Goal: Find contact information: Find contact information

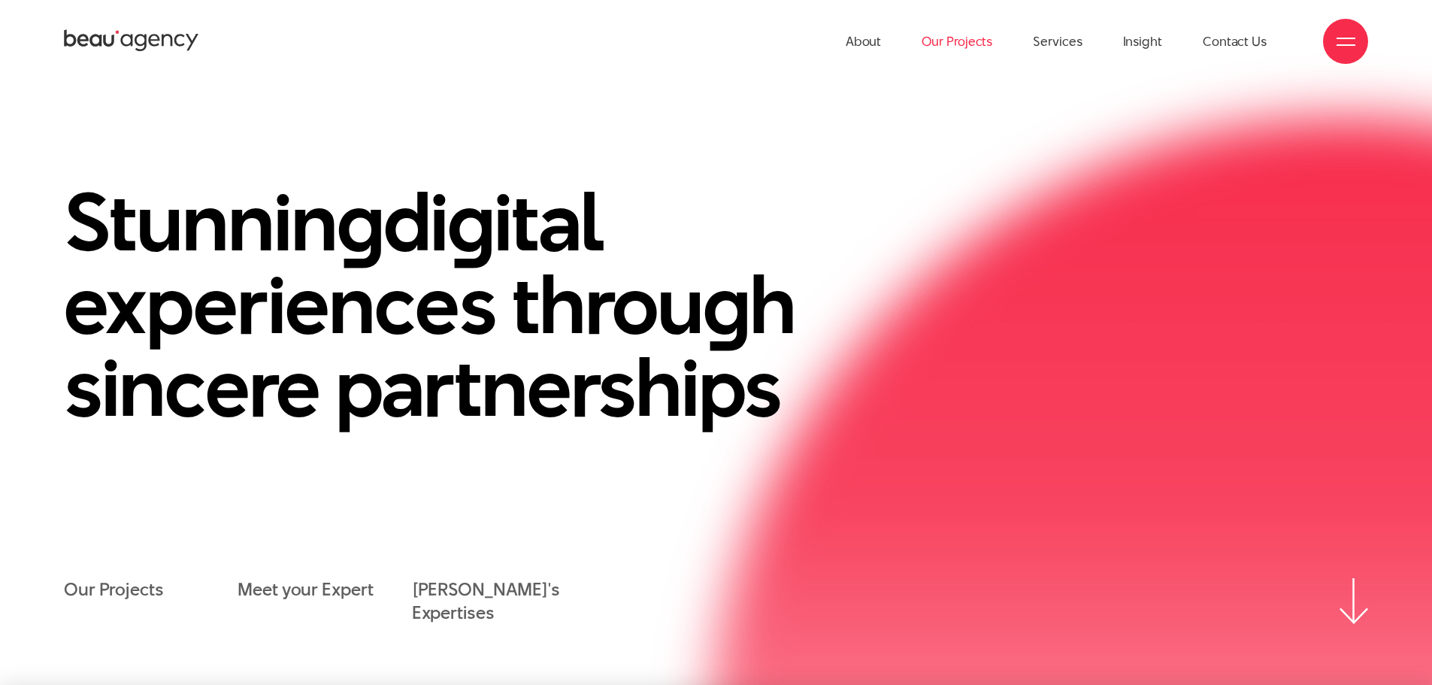
click at [957, 44] on link "Our Projects" at bounding box center [956, 41] width 71 height 83
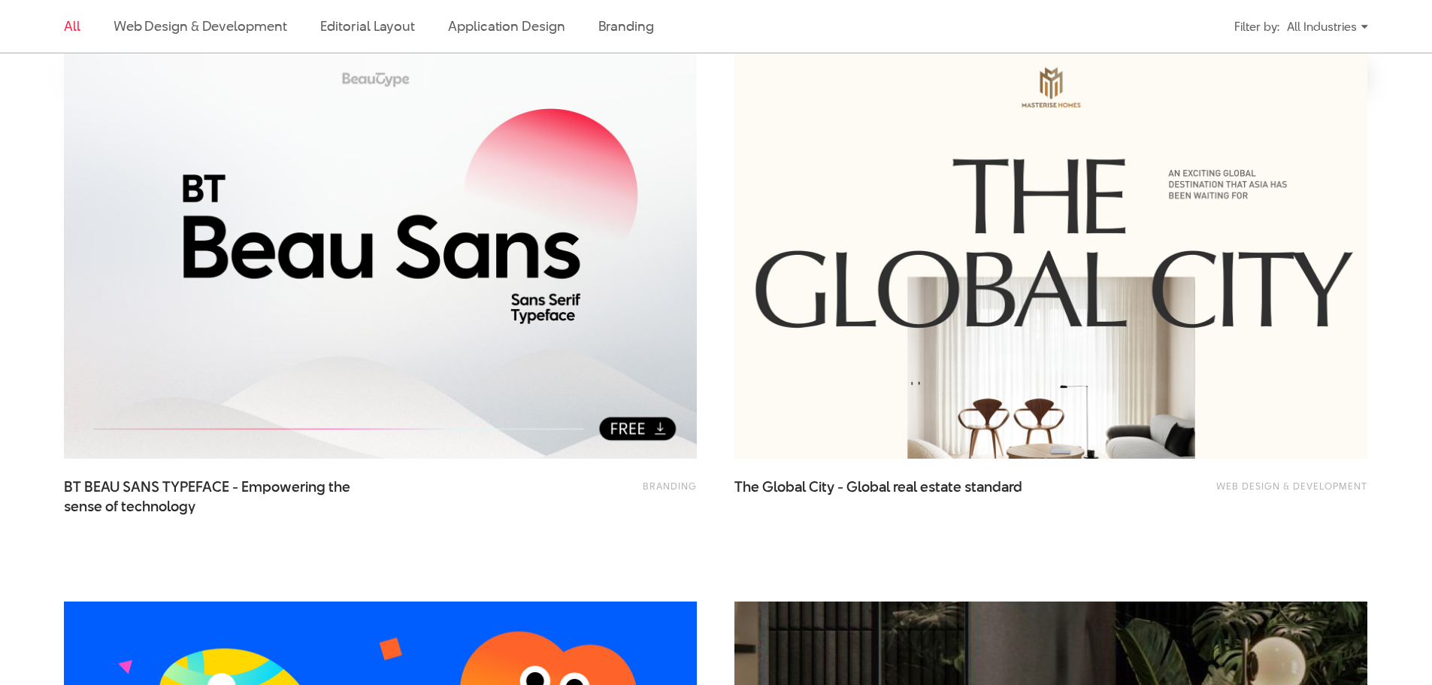
scroll to position [601, 0]
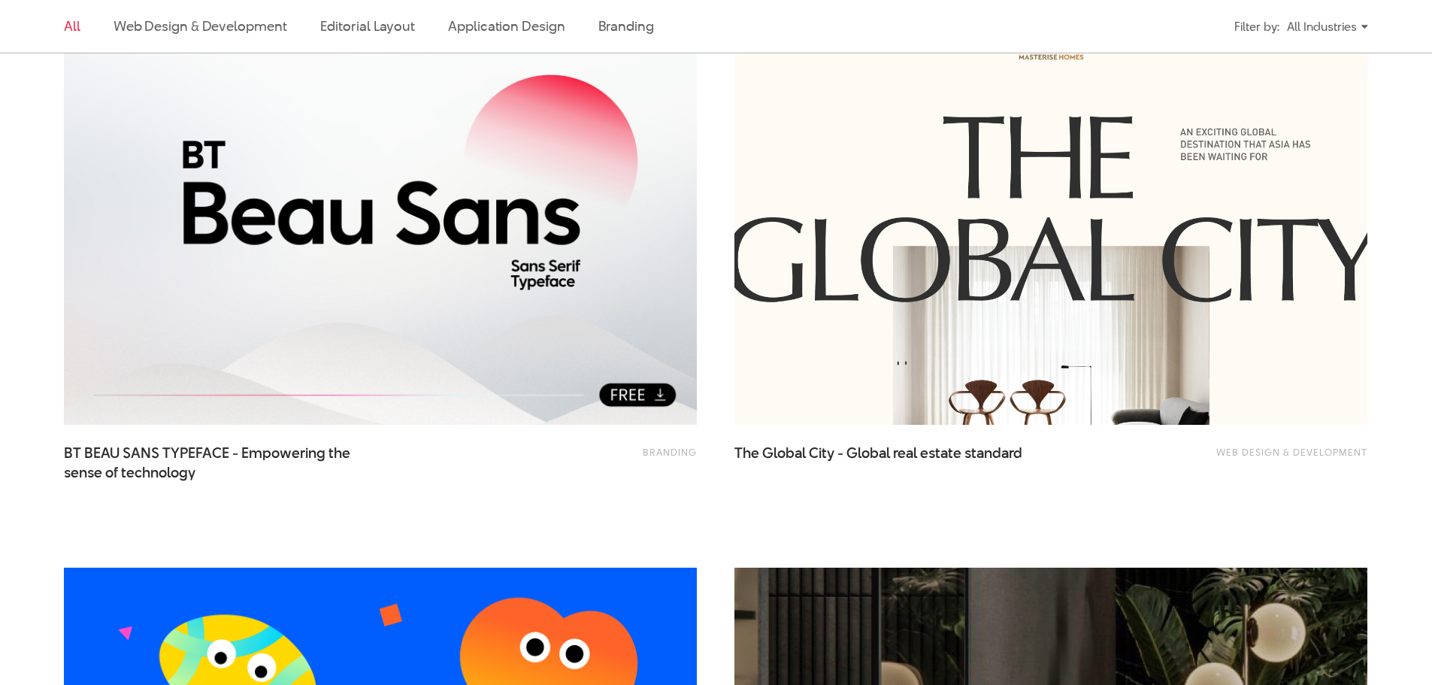
click at [845, 225] on img at bounding box center [1051, 213] width 696 height 467
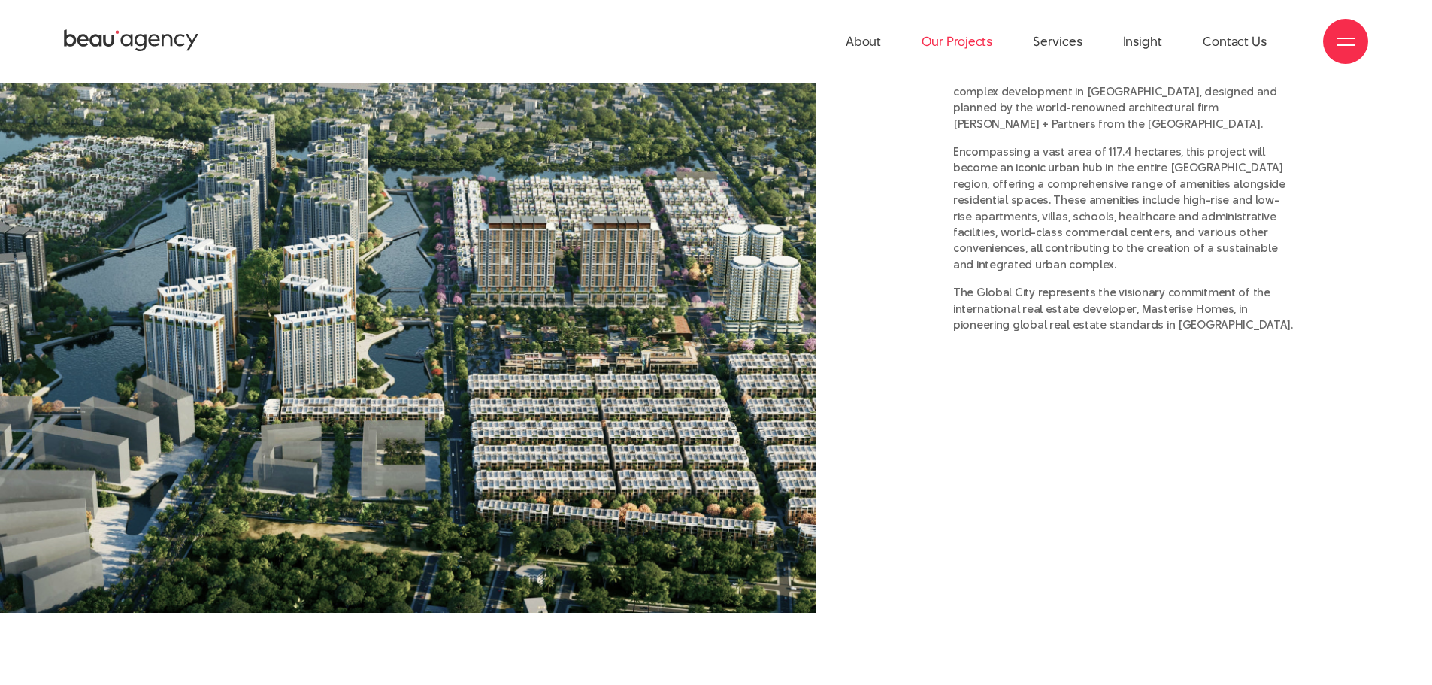
scroll to position [1653, 0]
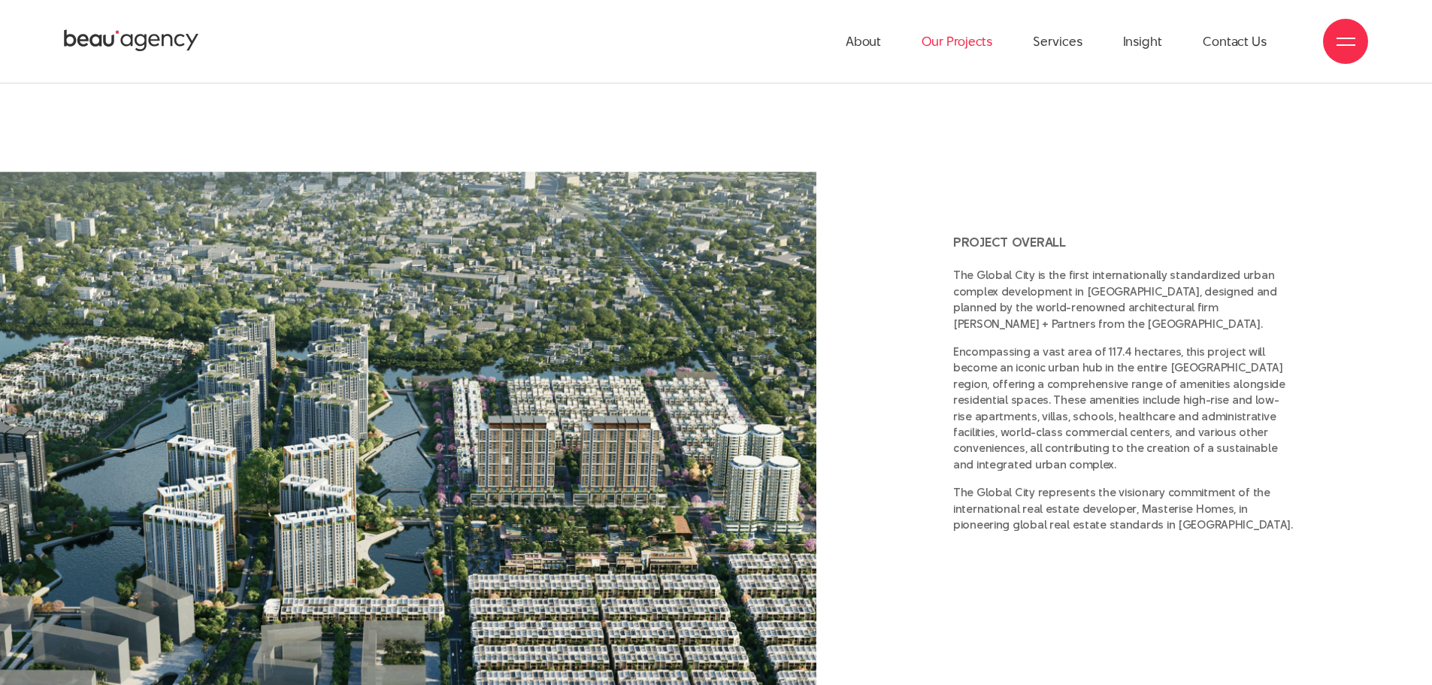
click at [989, 53] on link "Our Projects" at bounding box center [956, 41] width 71 height 83
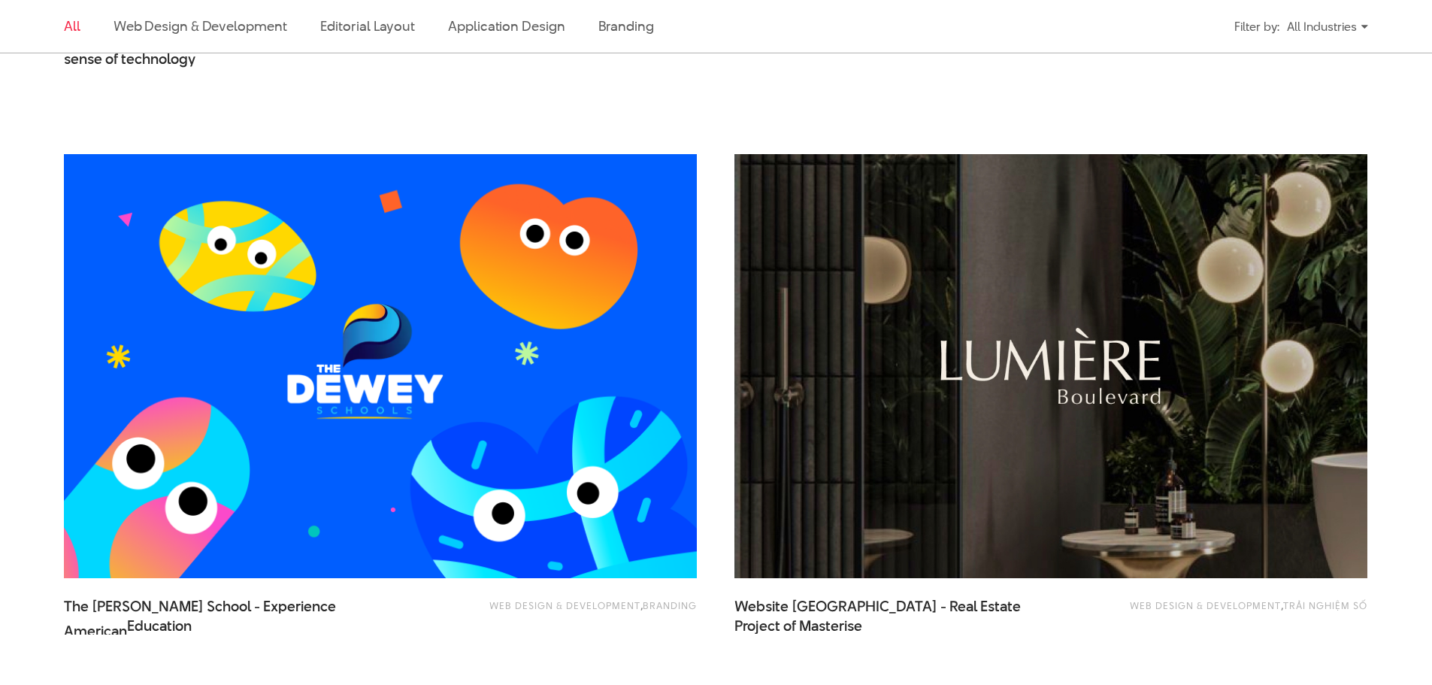
scroll to position [1127, 0]
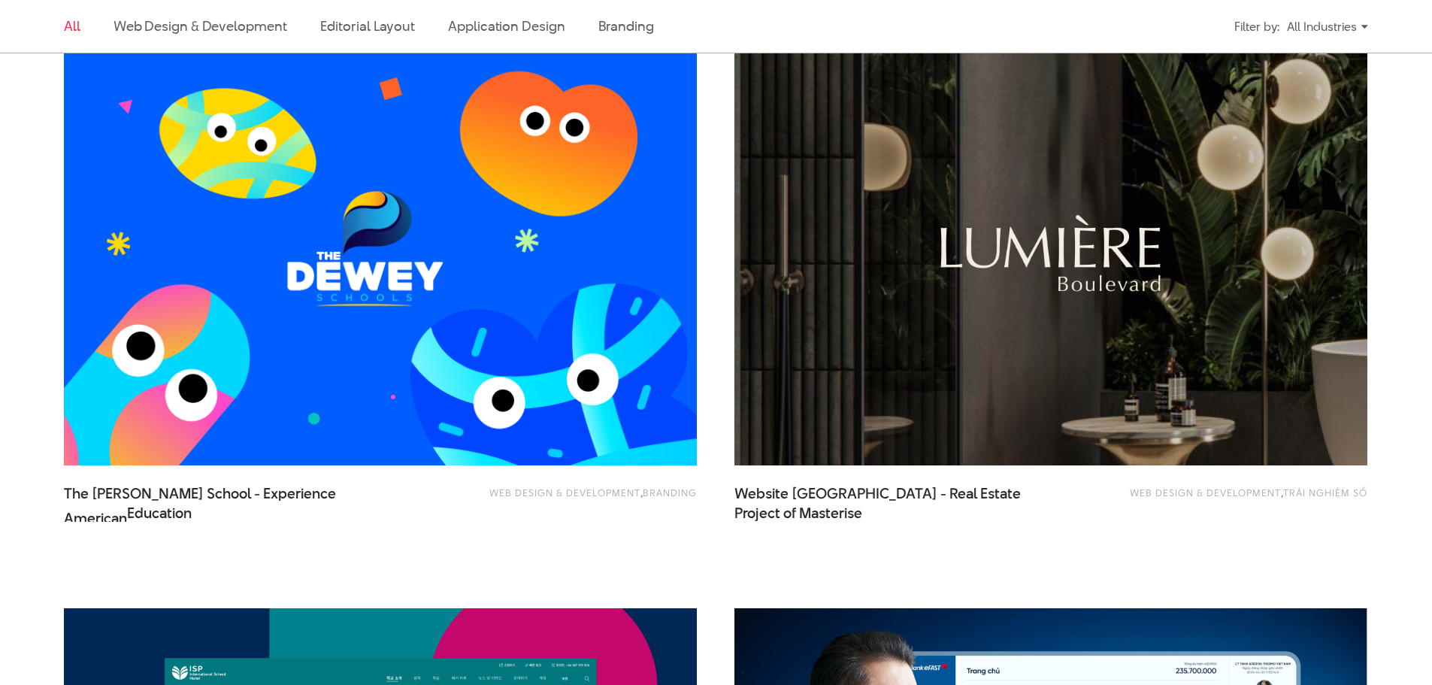
click at [878, 370] on img at bounding box center [1051, 253] width 696 height 467
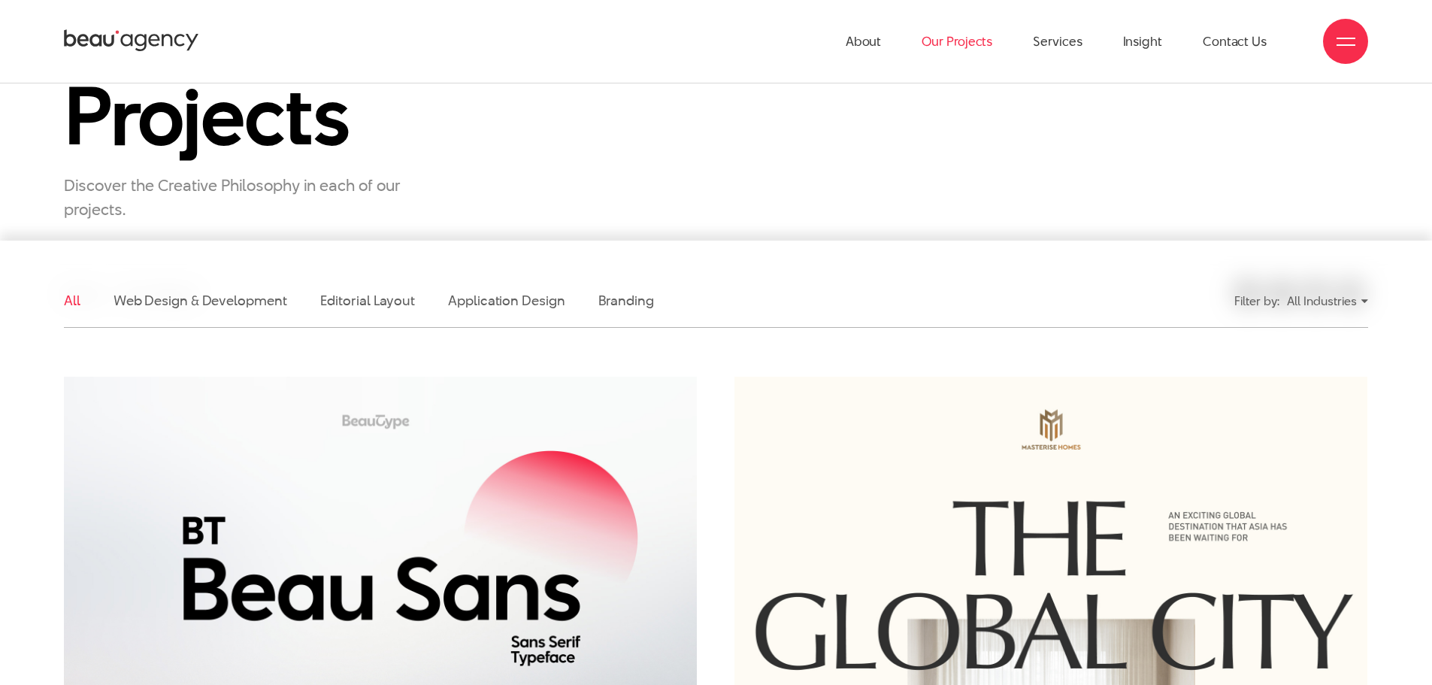
scroll to position [0, 0]
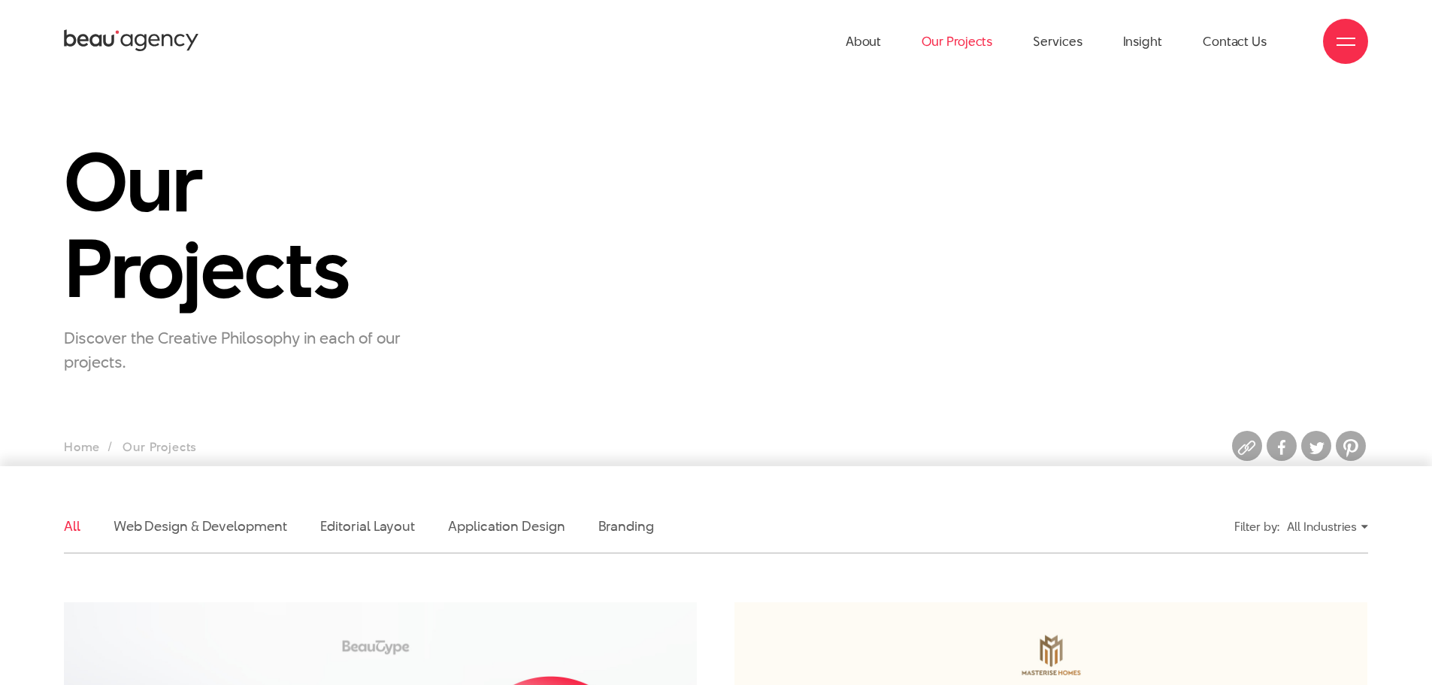
click at [135, 50] on icon at bounding box center [131, 41] width 135 height 26
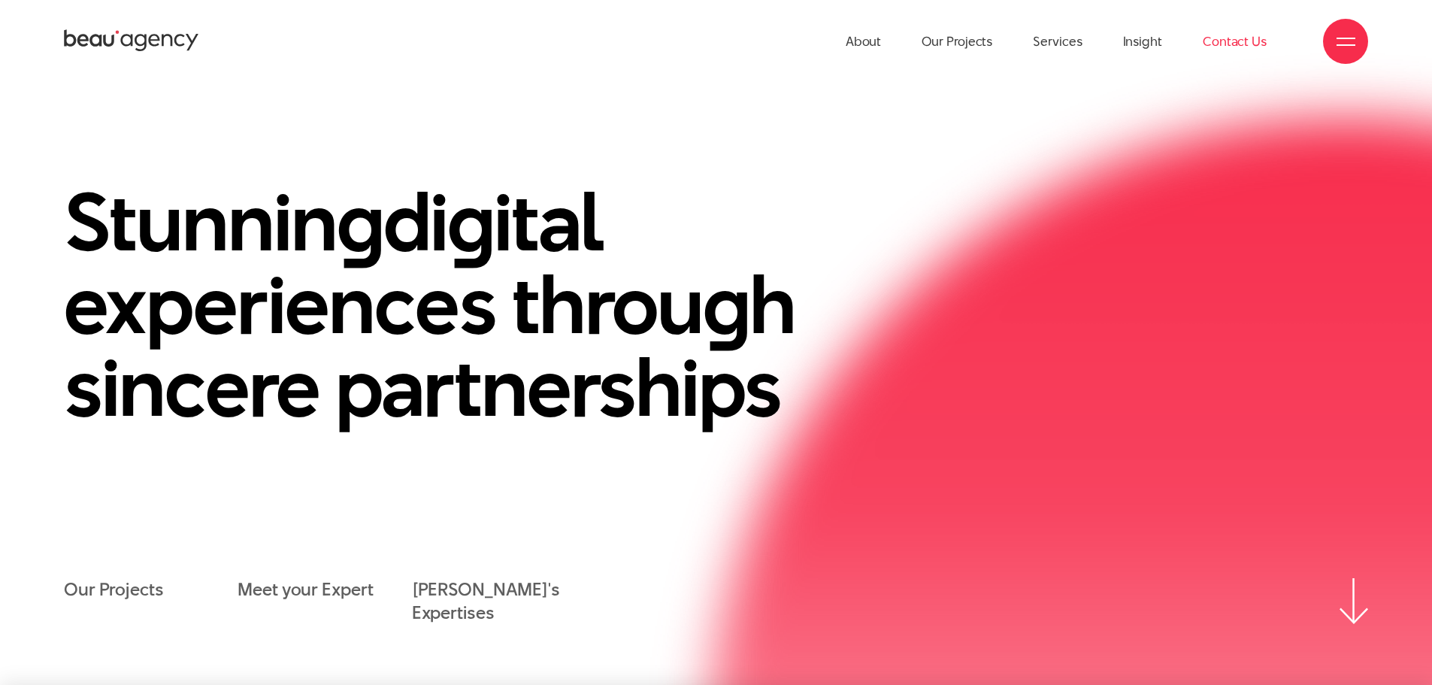
click at [1255, 41] on link "Contact Us" at bounding box center [1234, 41] width 64 height 83
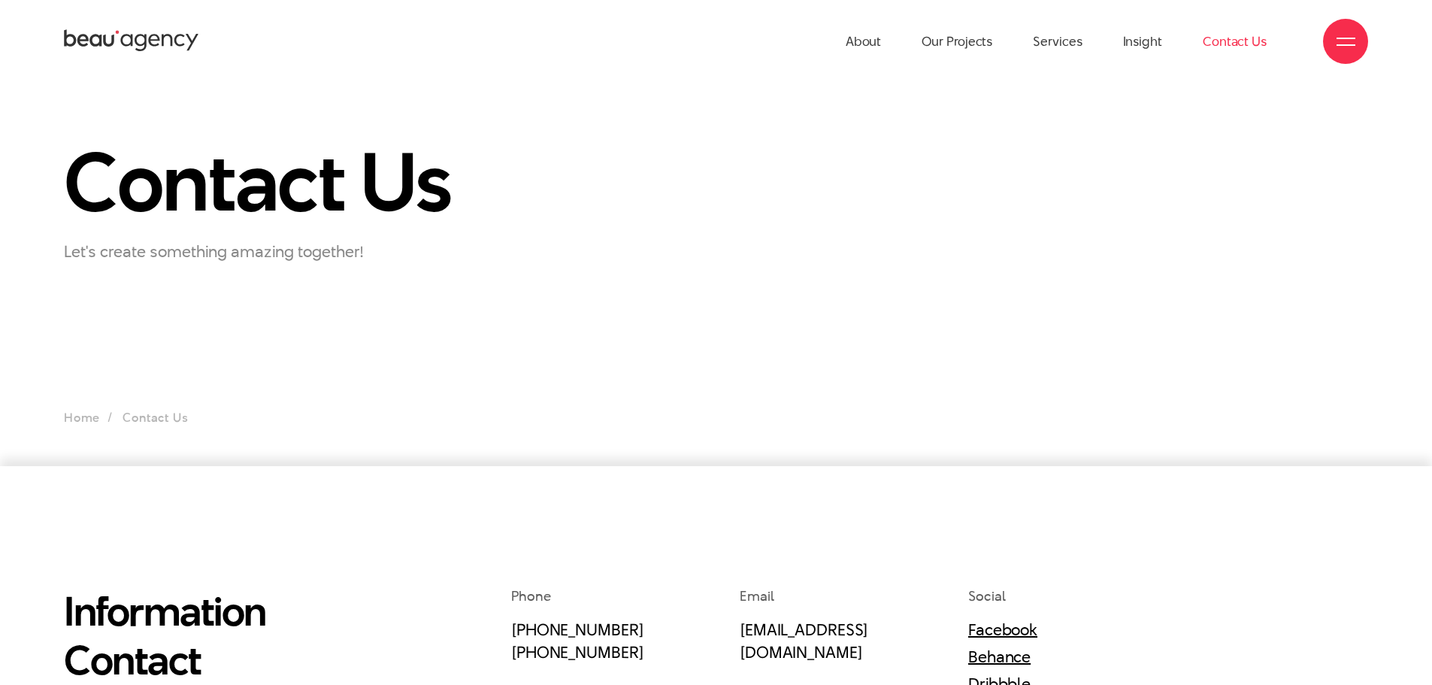
click at [107, 38] on icon at bounding box center [131, 41] width 135 height 26
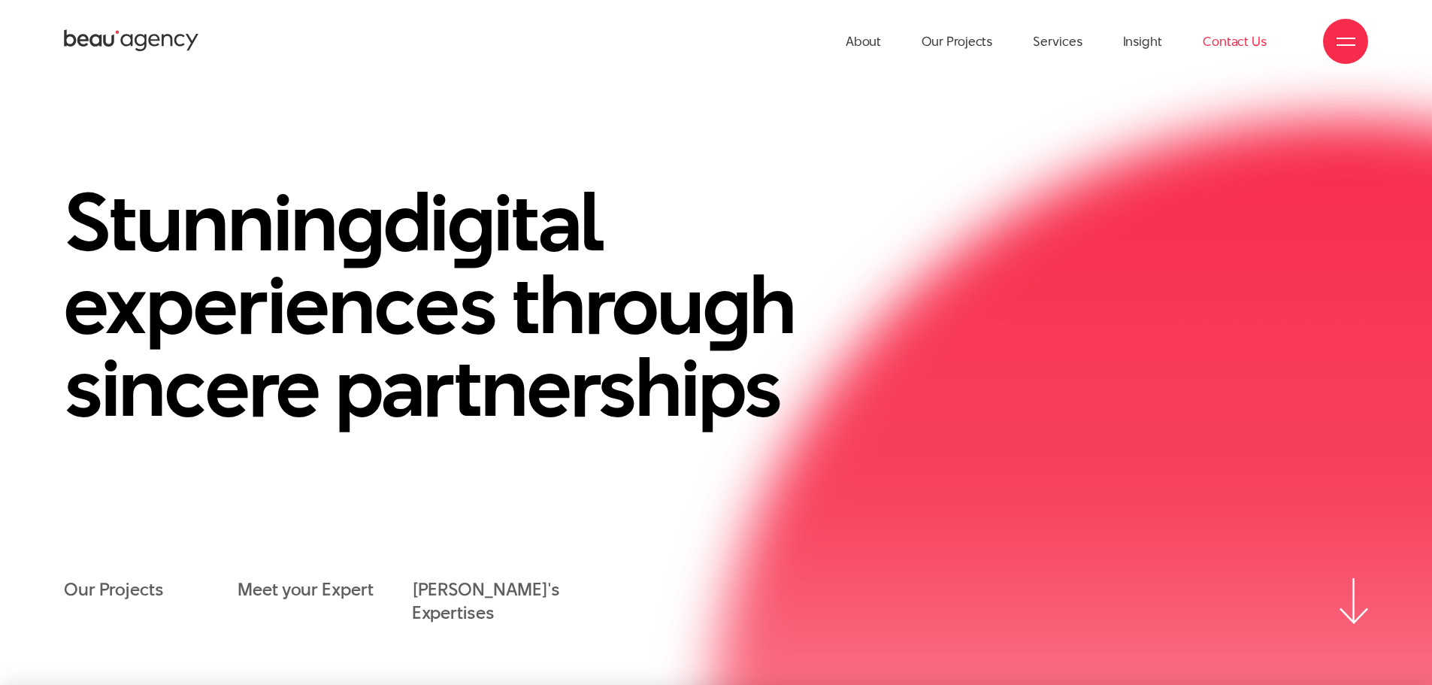
click at [1232, 48] on link "Contact Us" at bounding box center [1234, 41] width 64 height 83
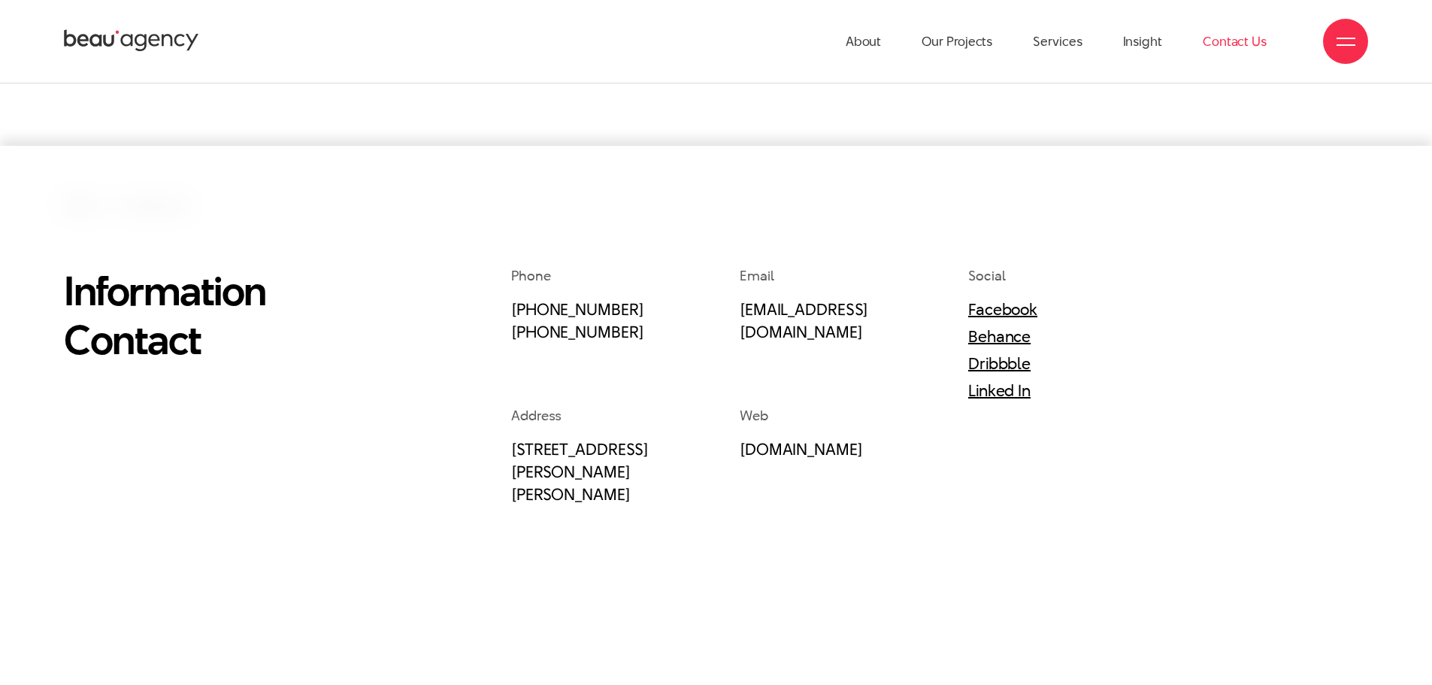
scroll to position [319, 0]
click at [163, 41] on icon at bounding box center [167, 41] width 11 height 12
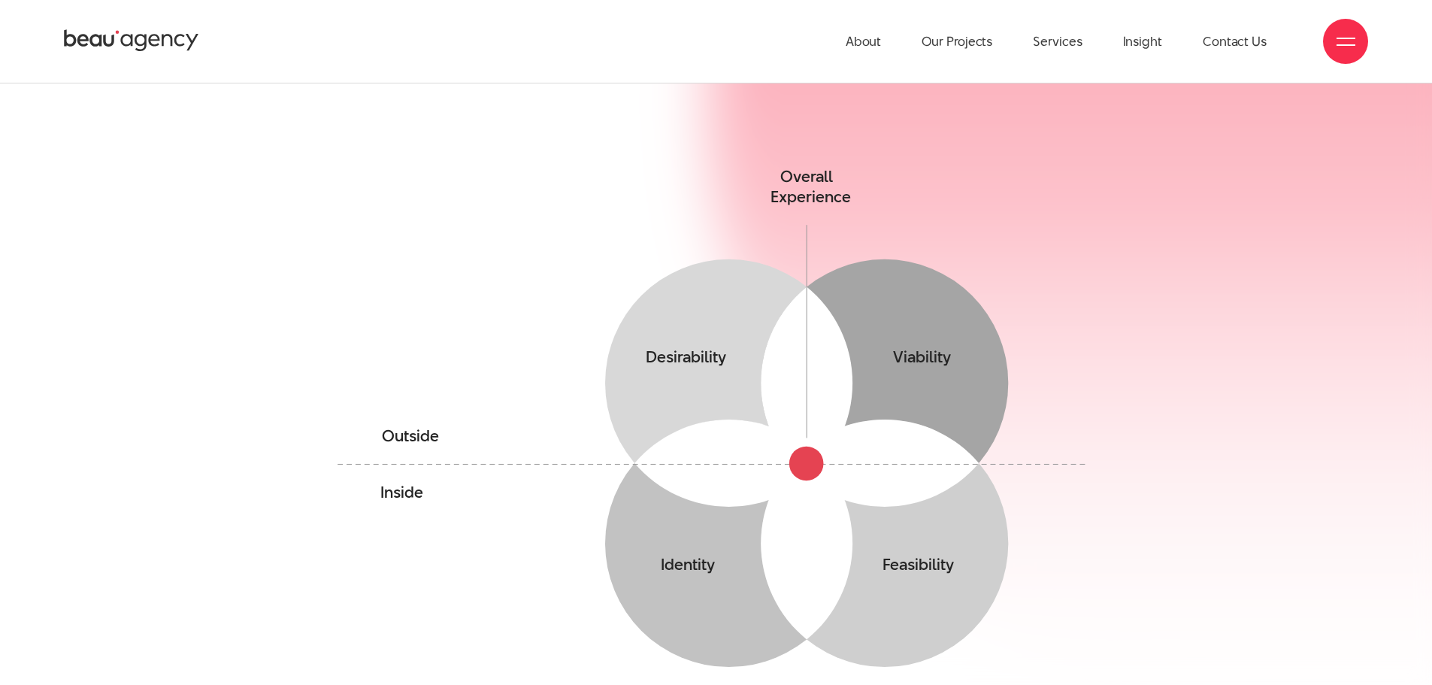
scroll to position [977, 0]
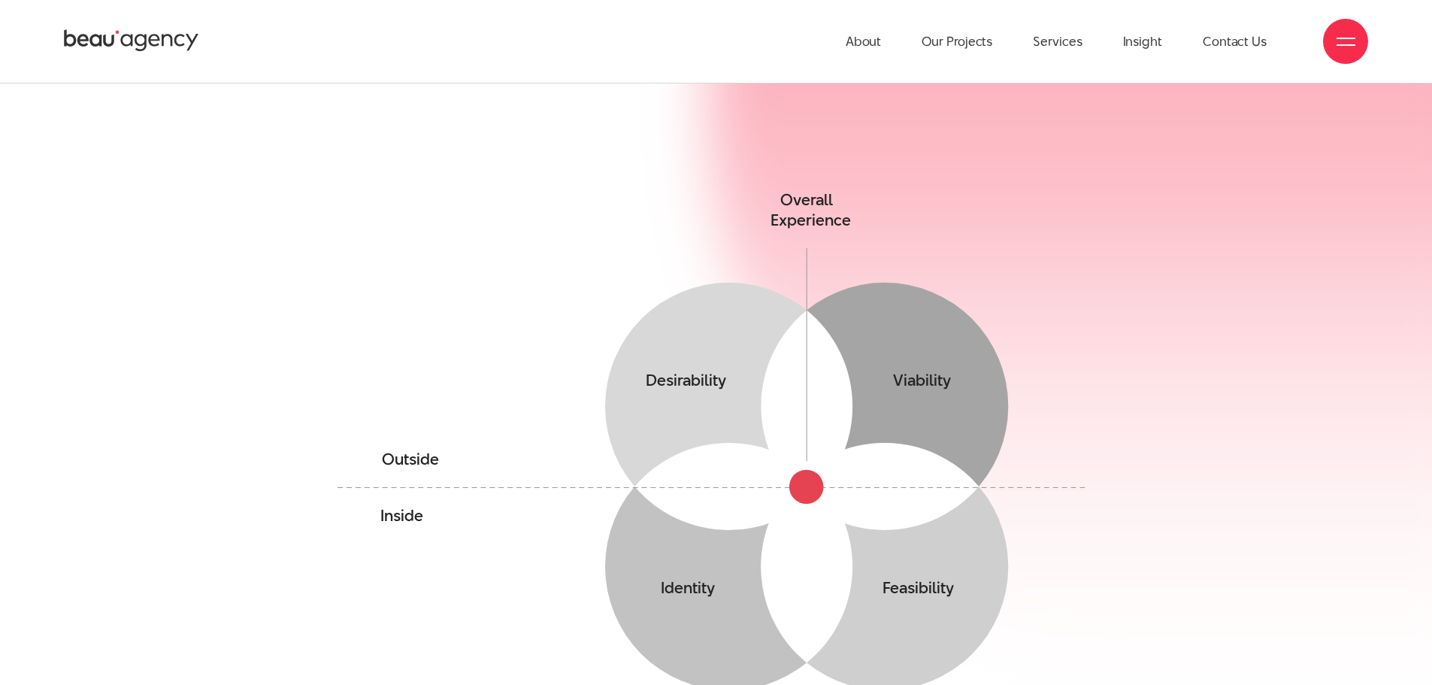
click at [159, 39] on icon at bounding box center [153, 41] width 11 height 12
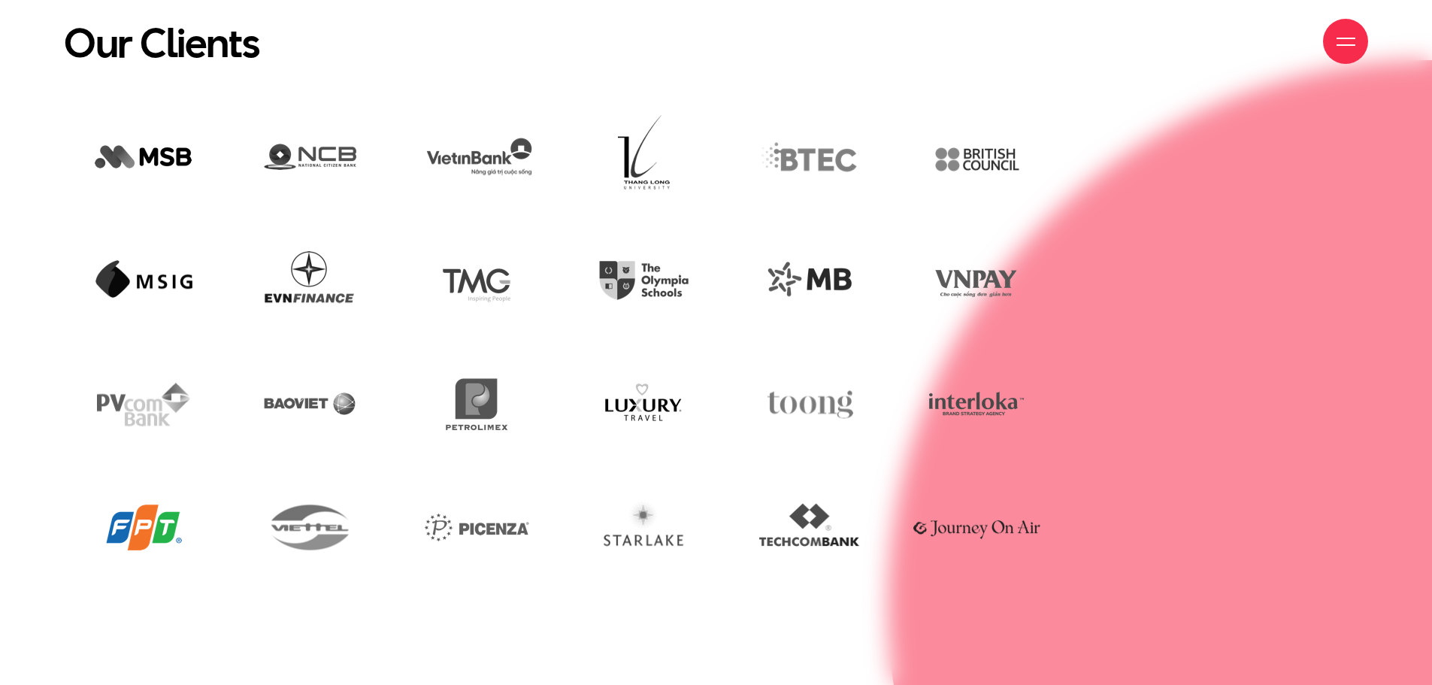
scroll to position [3863, 0]
click at [642, 159] on img at bounding box center [643, 158] width 143 height 98
click at [512, 149] on img at bounding box center [476, 158] width 144 height 98
click at [818, 168] on img at bounding box center [810, 158] width 144 height 98
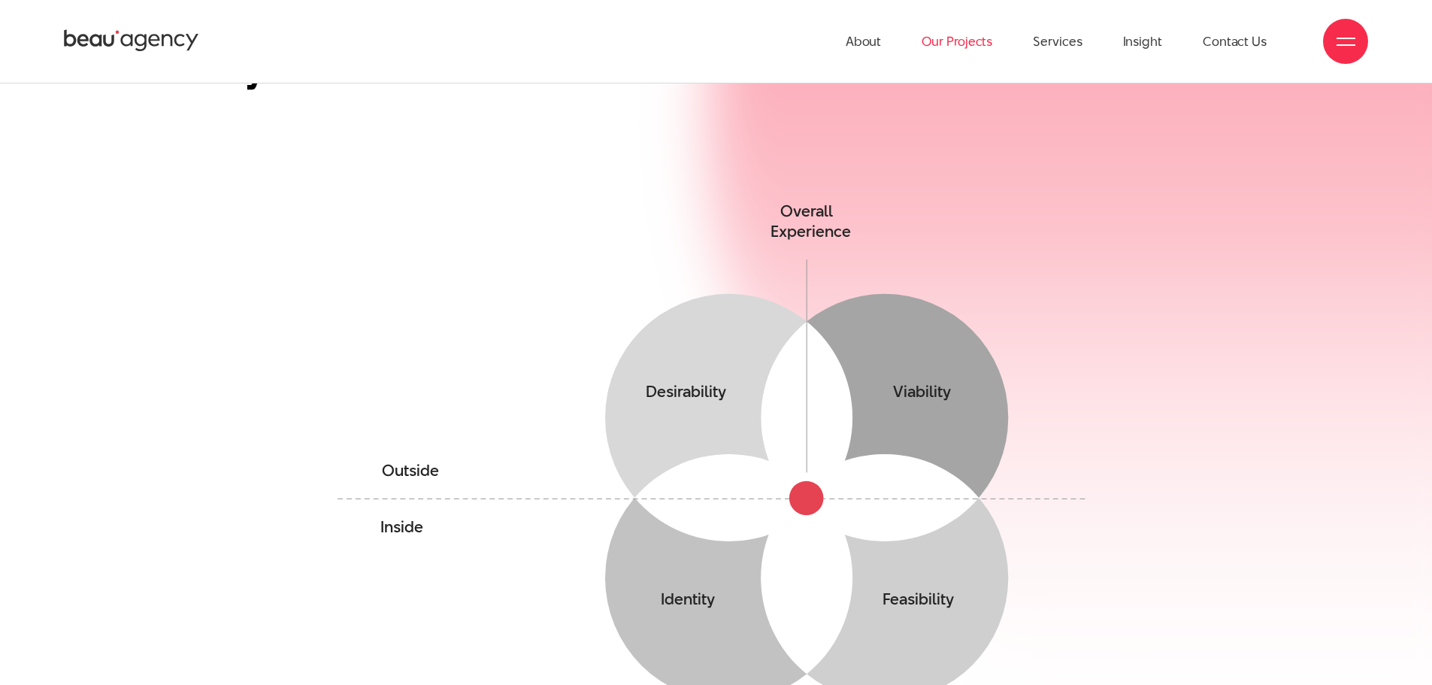
scroll to position [706, 0]
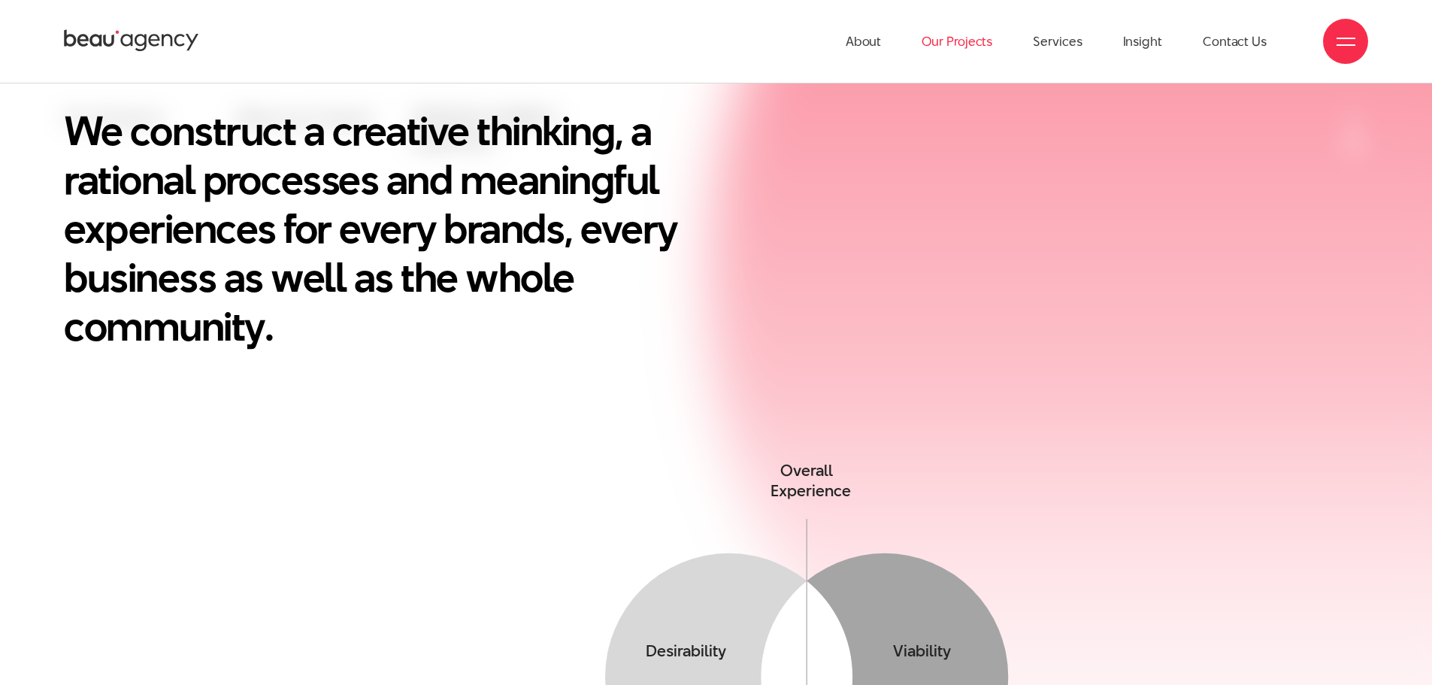
click at [981, 48] on link "Our Projects" at bounding box center [956, 41] width 71 height 83
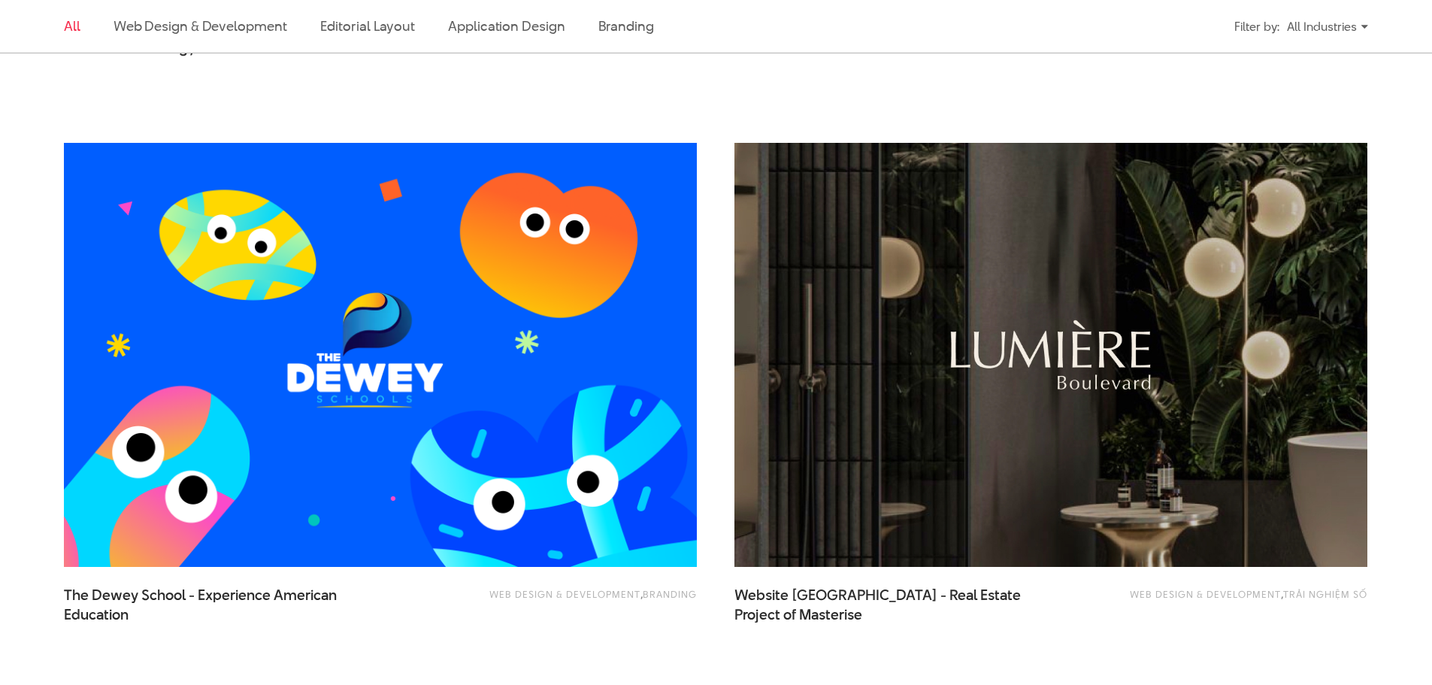
scroll to position [1052, 0]
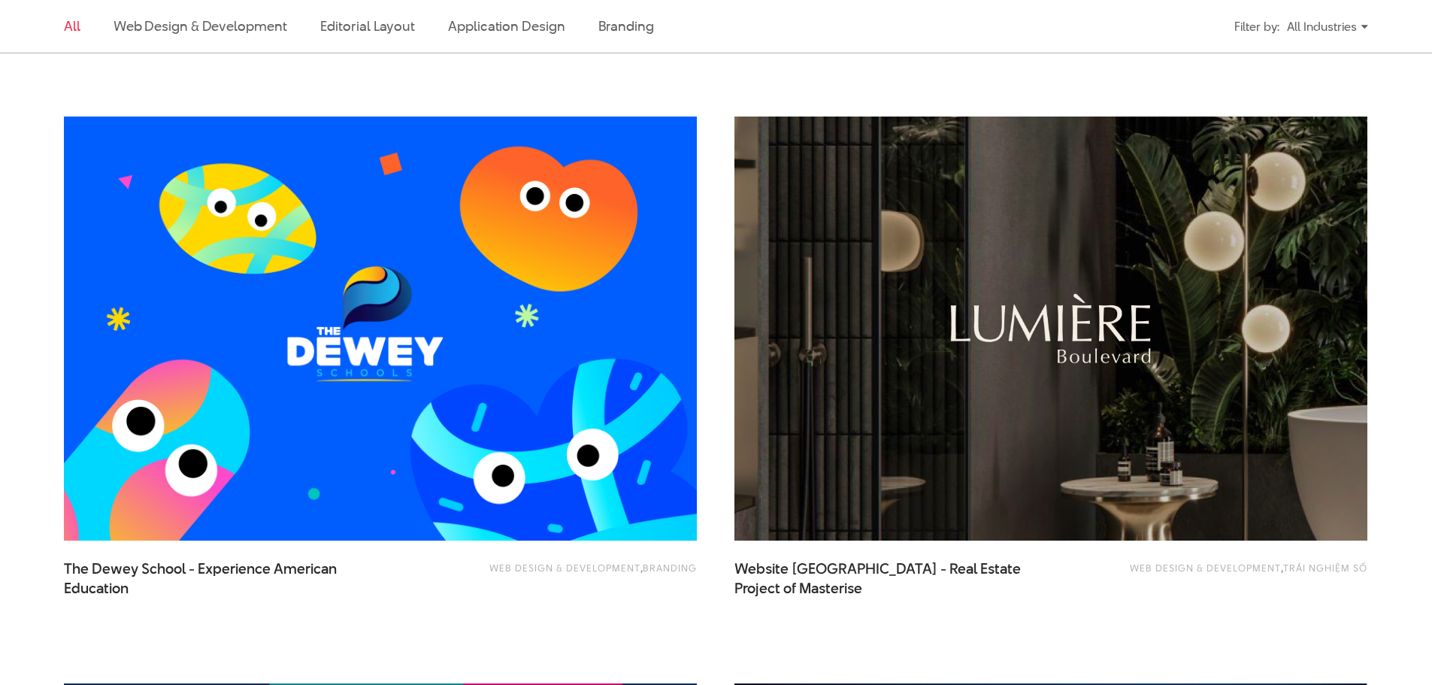
click at [866, 314] on img at bounding box center [1050, 328] width 633 height 424
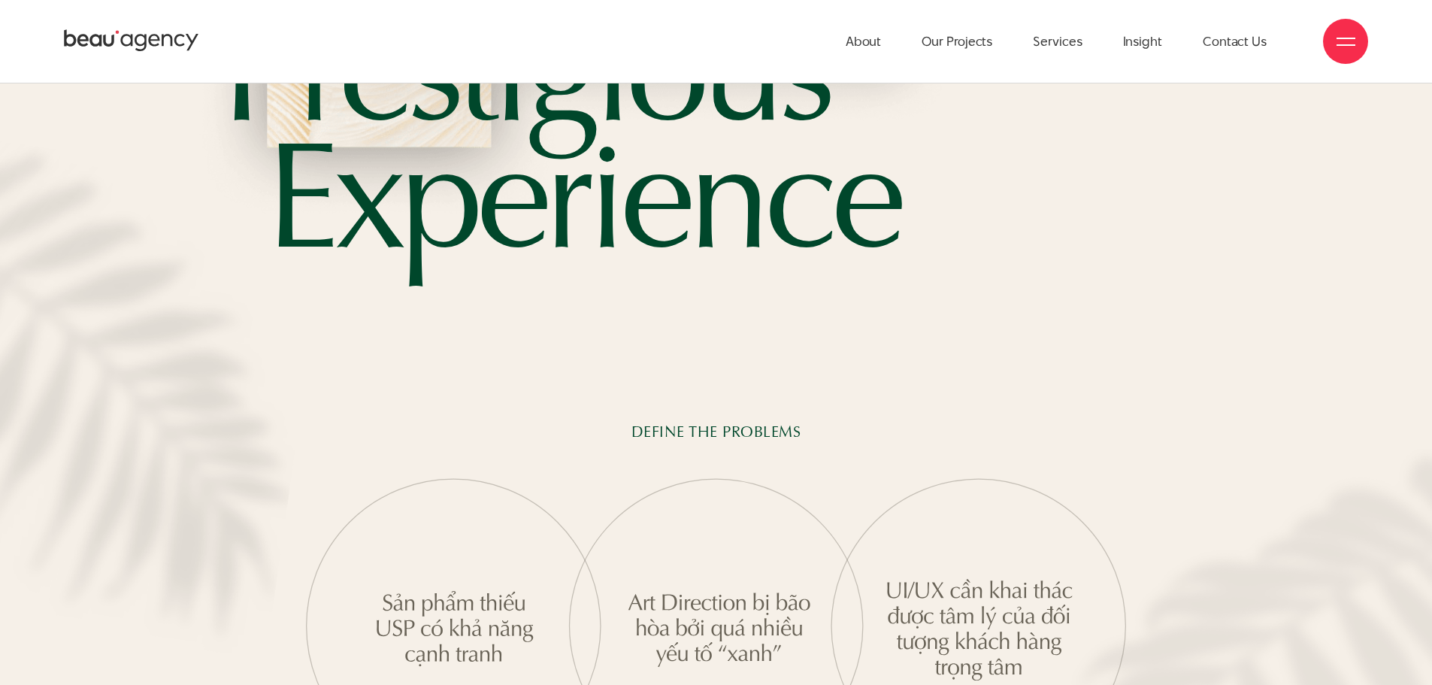
scroll to position [1804, 0]
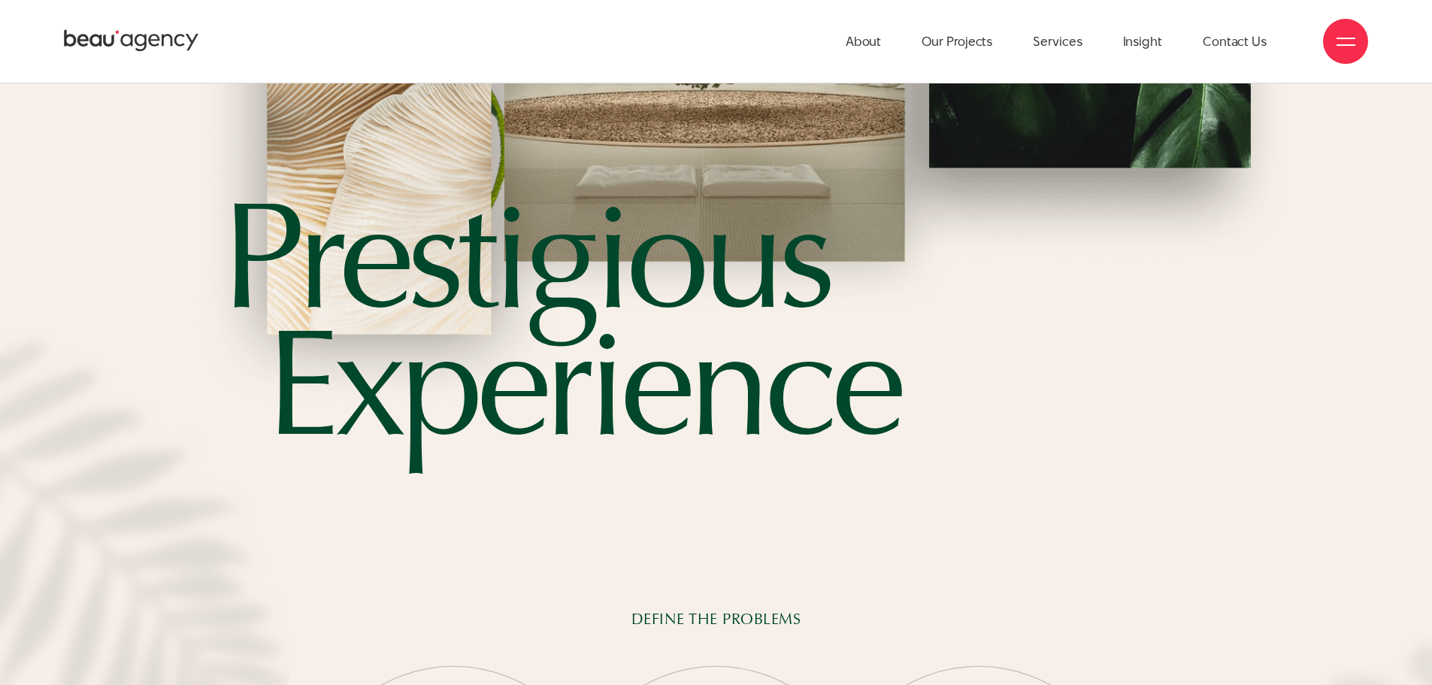
click at [195, 41] on icon at bounding box center [131, 41] width 135 height 26
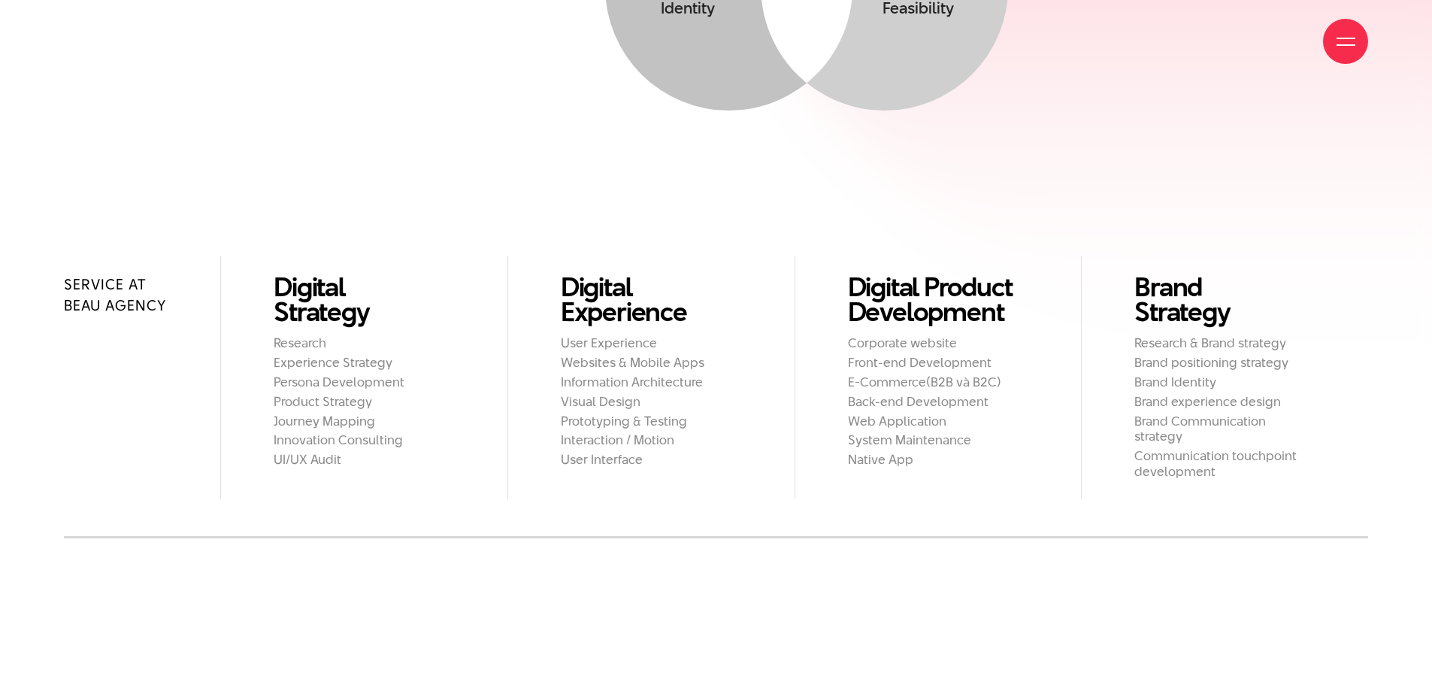
scroll to position [1578, 0]
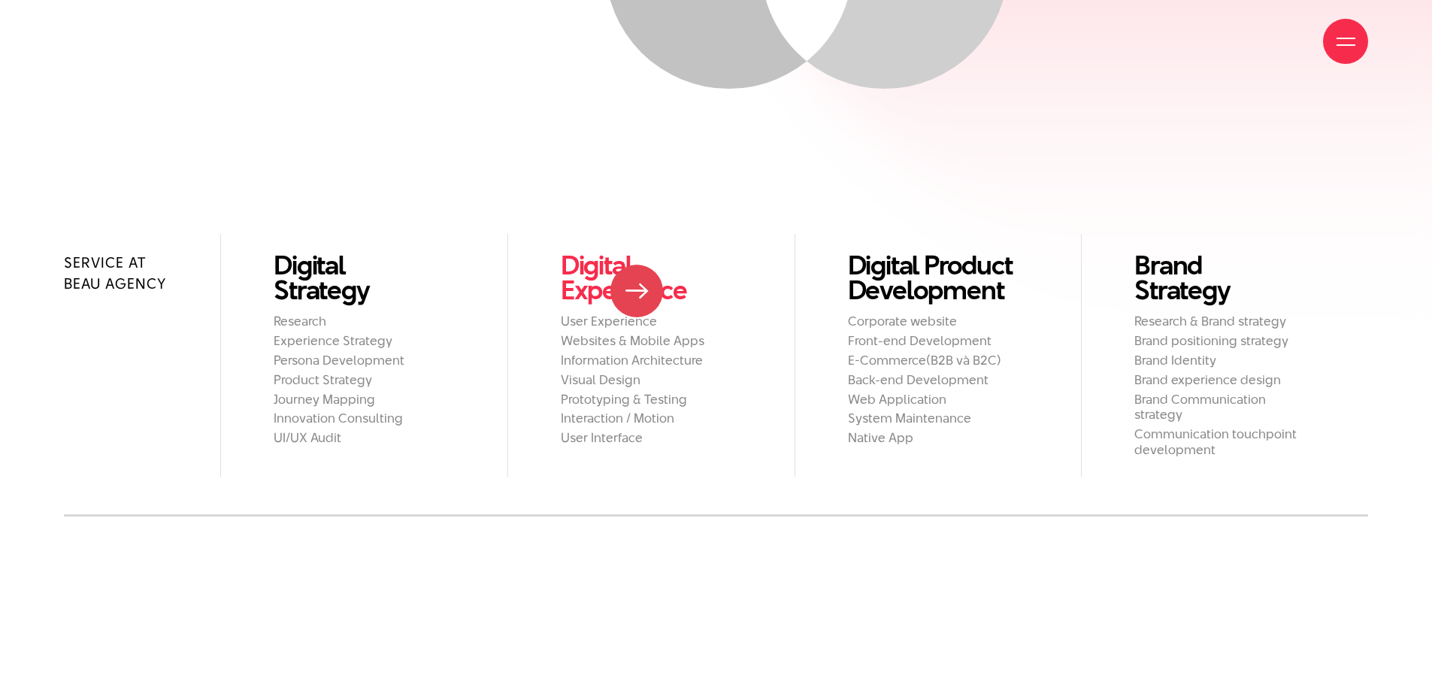
click at [637, 291] on link "Digital Experience" at bounding box center [651, 278] width 181 height 50
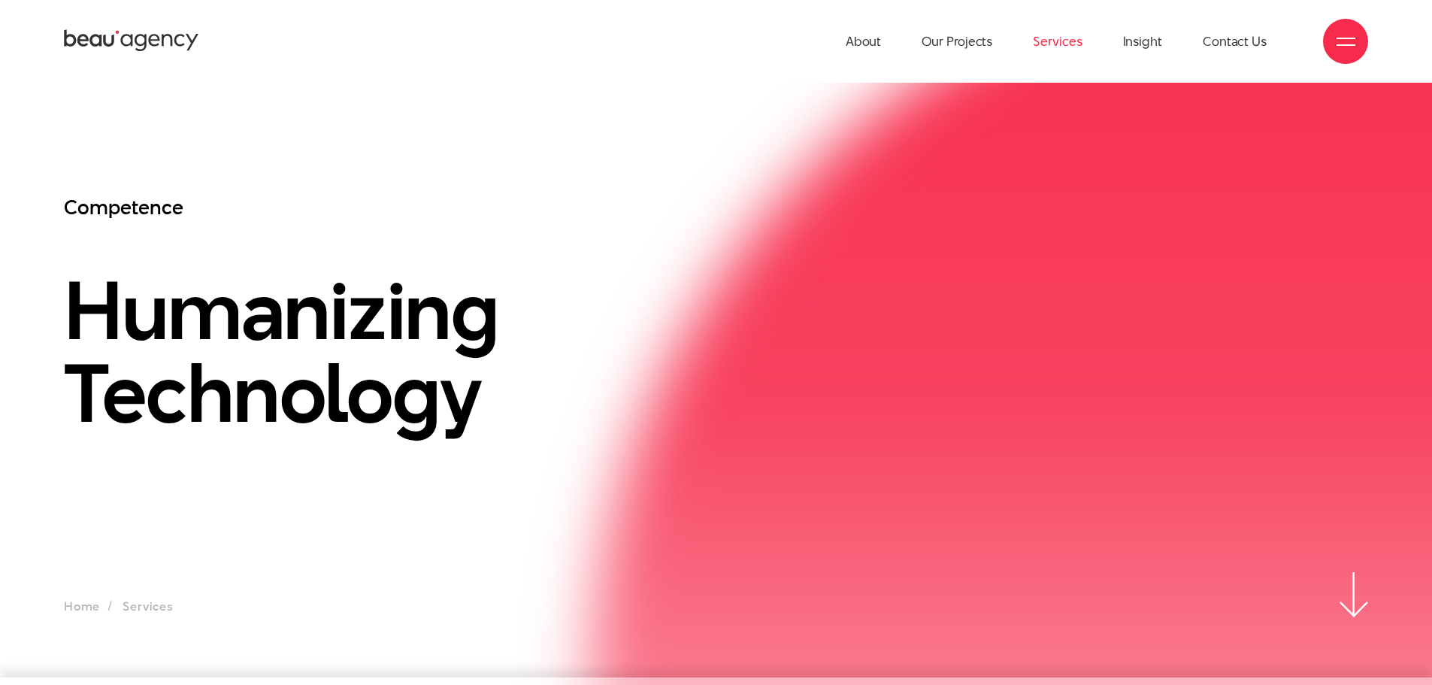
click at [150, 42] on icon at bounding box center [153, 41] width 11 height 12
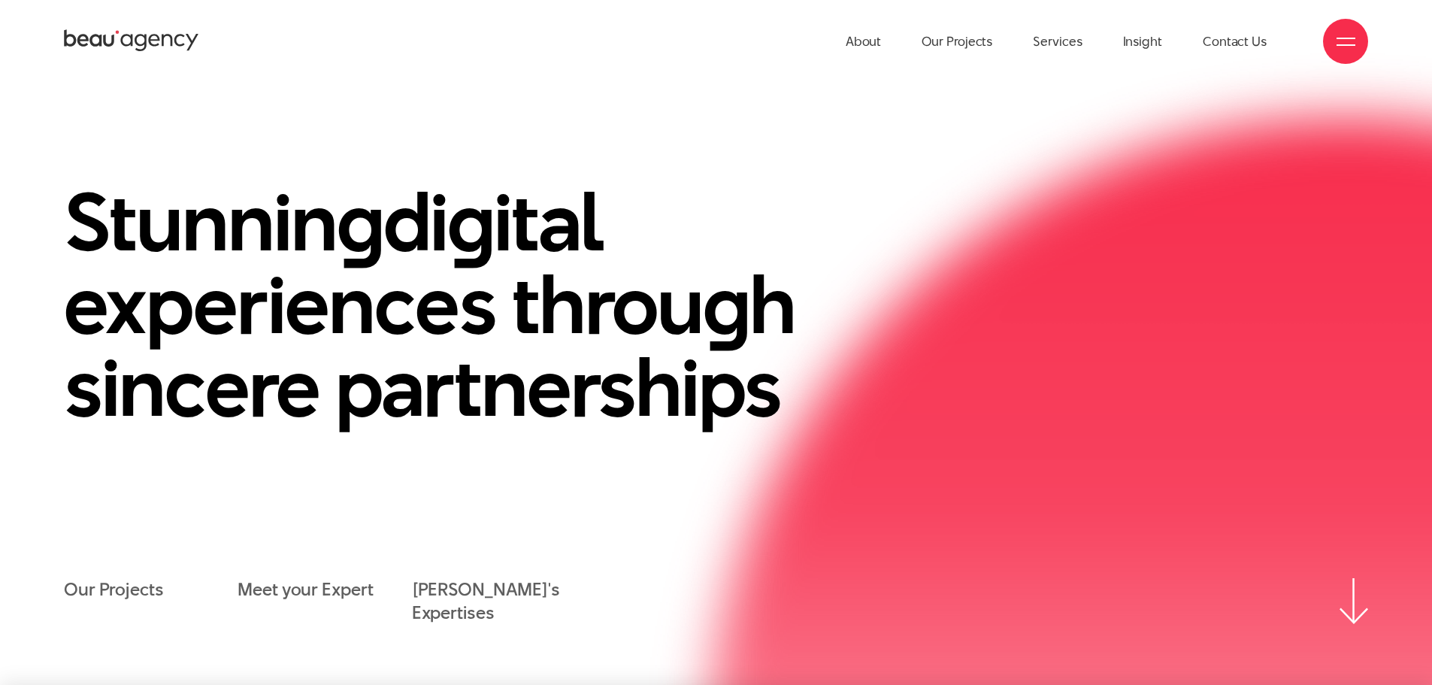
click at [1344, 33] on div at bounding box center [1345, 41] width 19 height 19
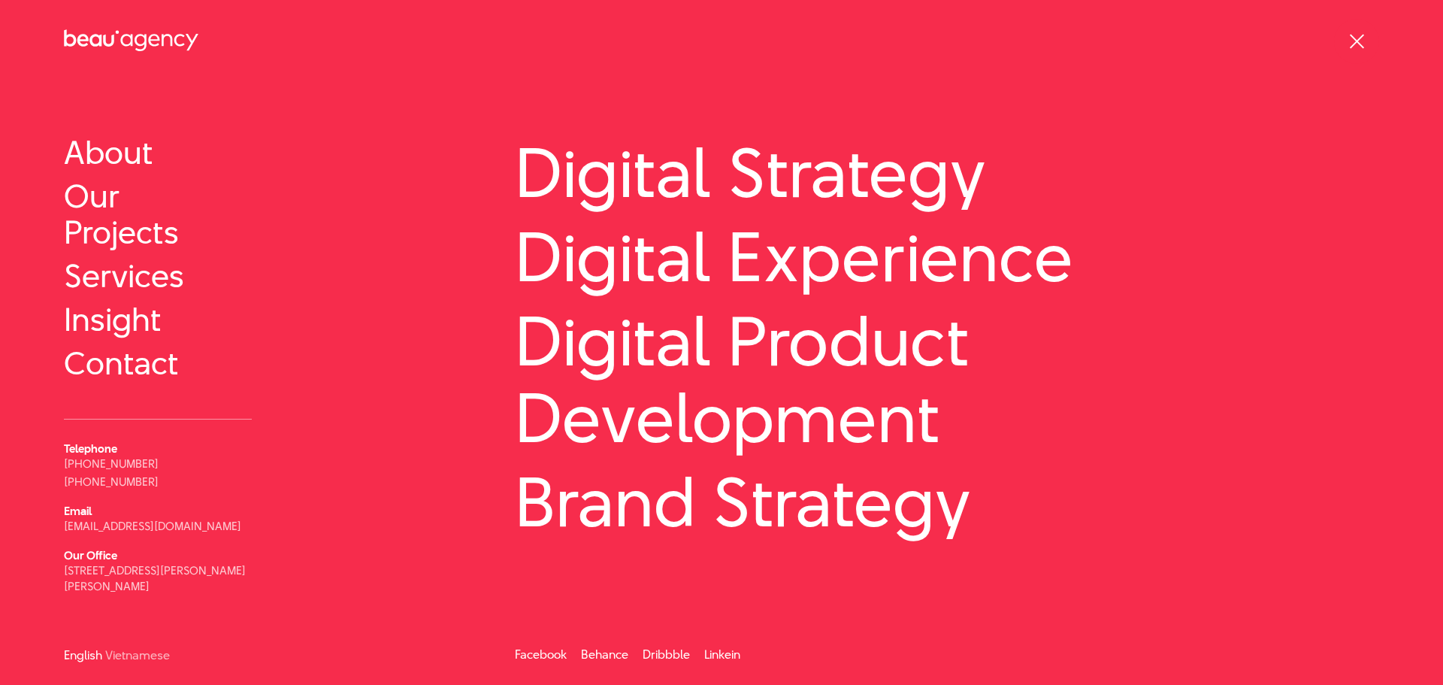
scroll to position [76, 0]
click at [118, 651] on link "Vietnamese" at bounding box center [137, 653] width 65 height 11
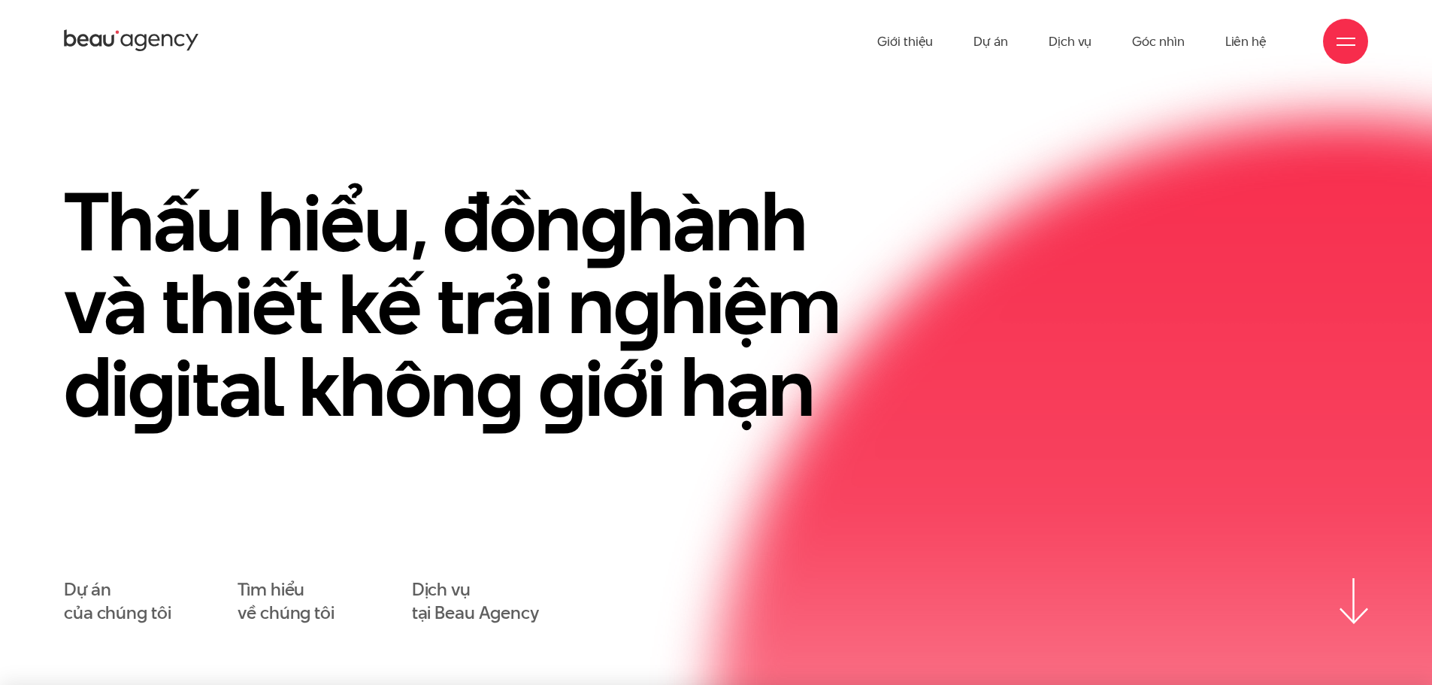
click at [151, 42] on icon at bounding box center [131, 41] width 135 height 26
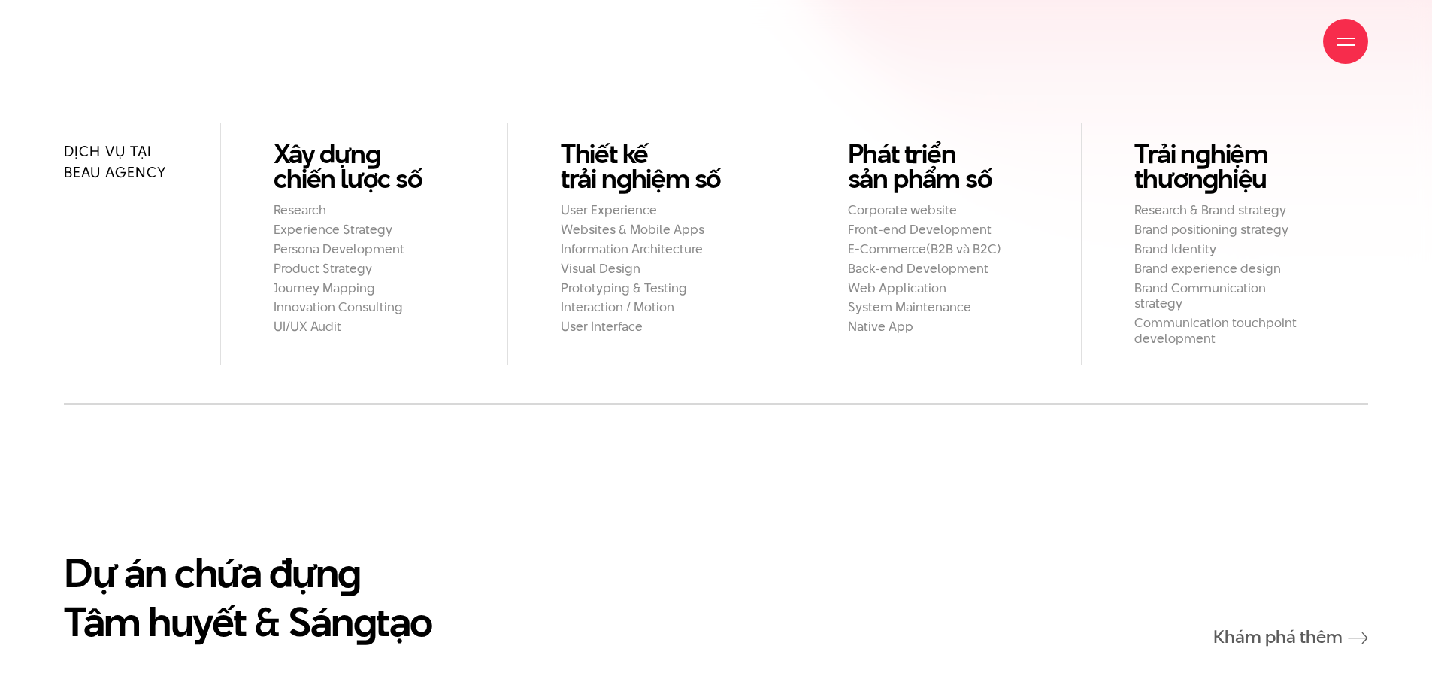
scroll to position [1728, 0]
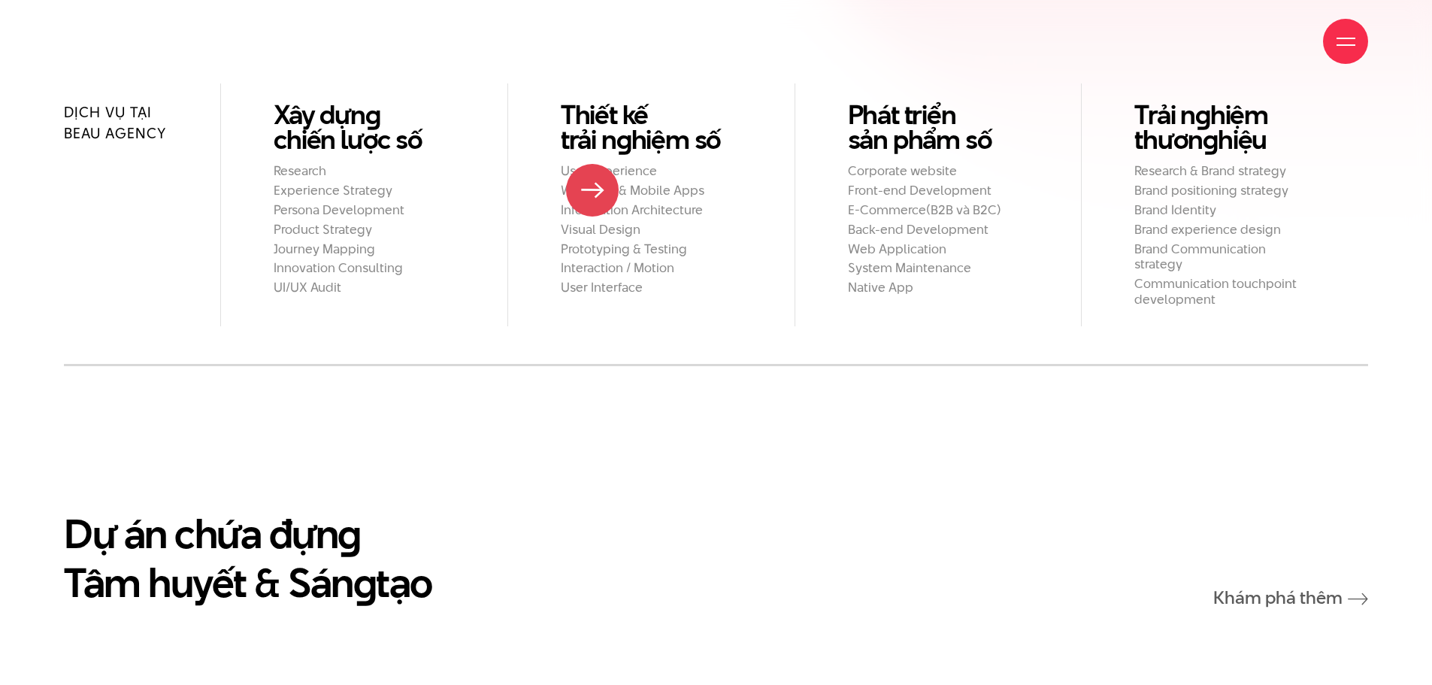
click at [592, 241] on h2 "Prototyping & Testing" at bounding box center [651, 249] width 181 height 16
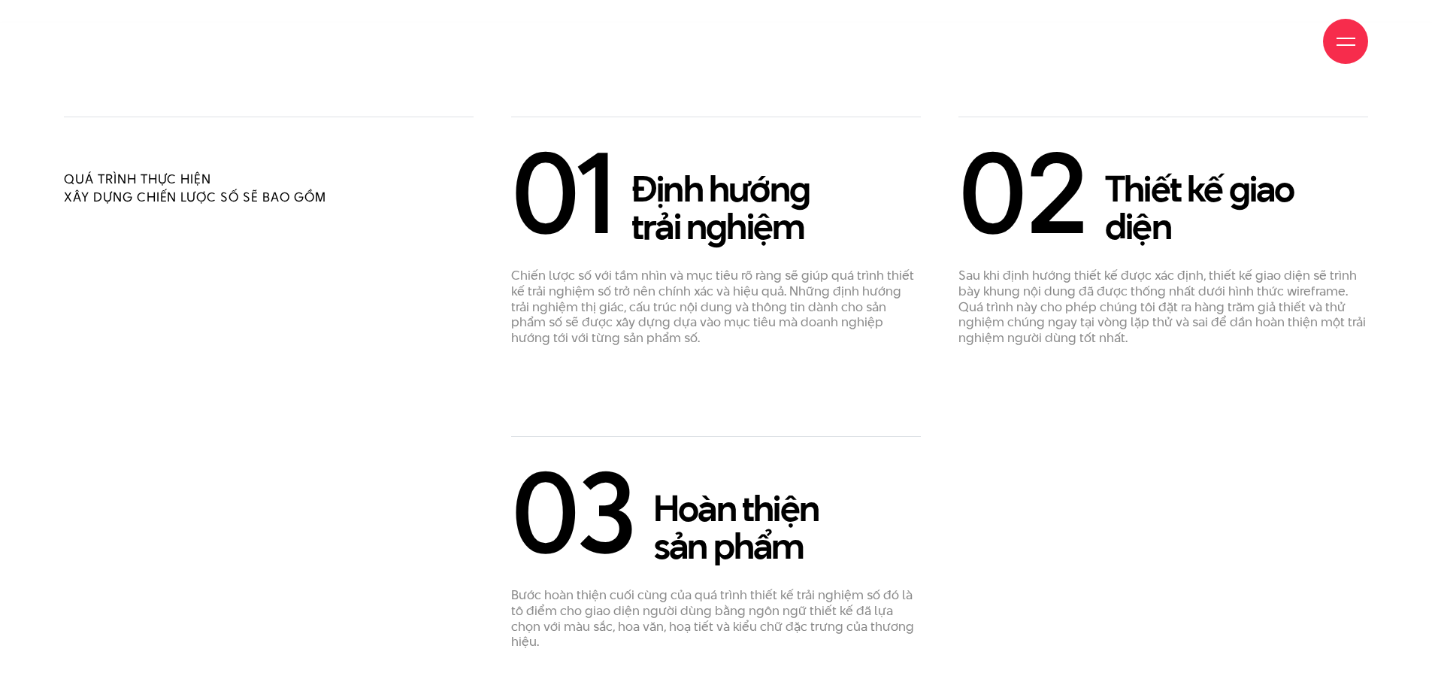
scroll to position [3607, 0]
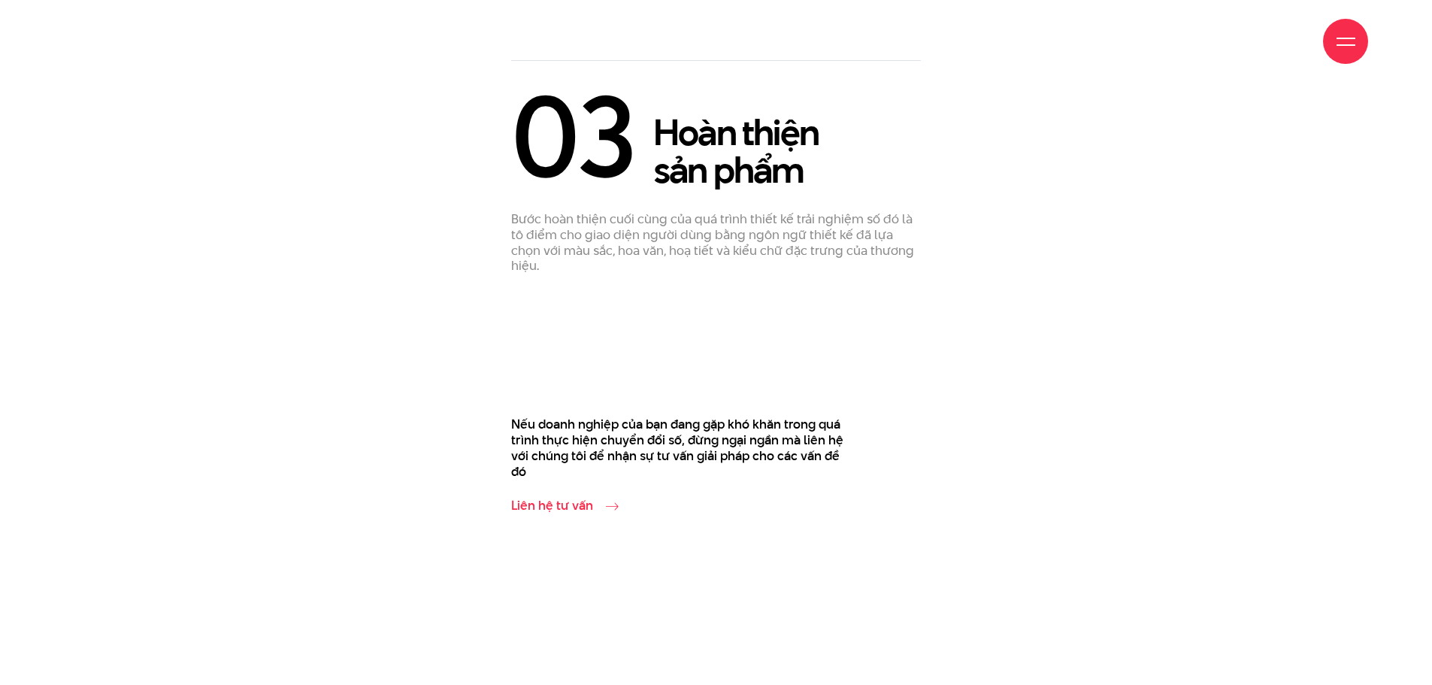
click at [561, 497] on link "Liên hệ tư vấn" at bounding box center [561, 505] width 100 height 18
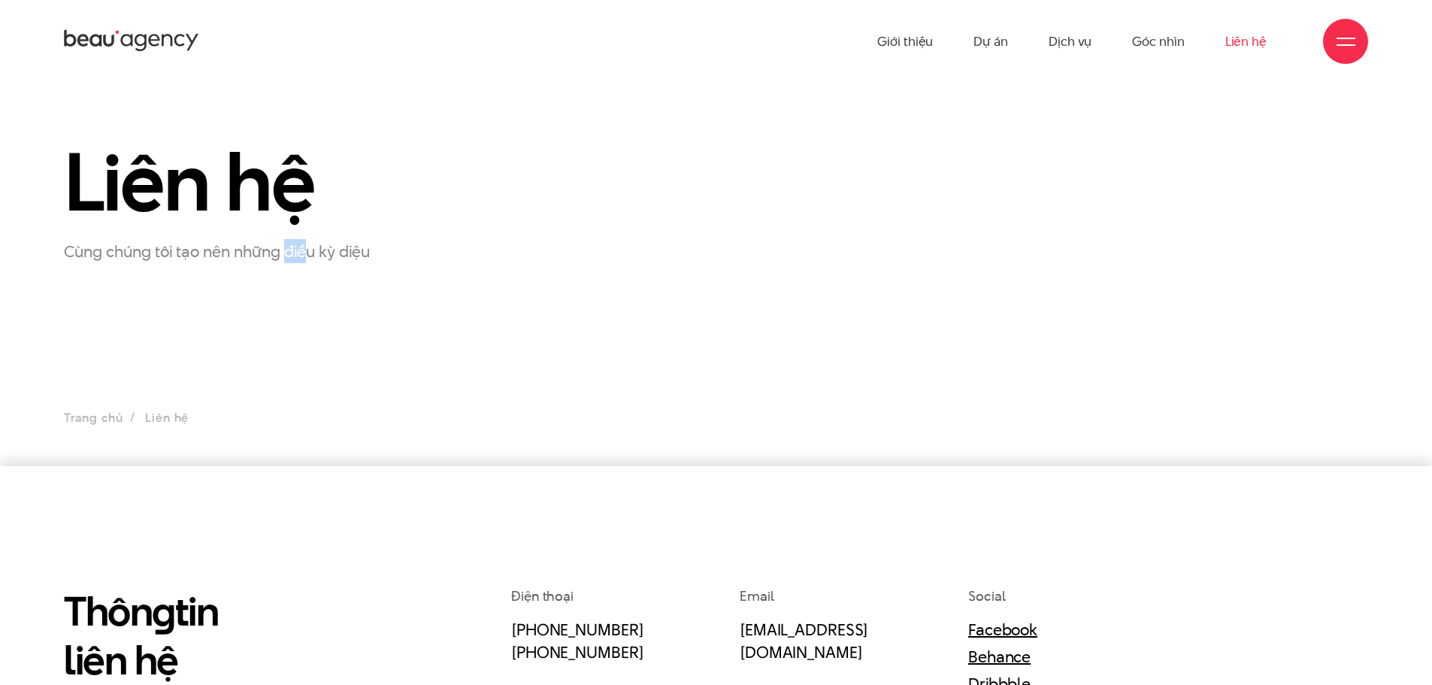
drag, startPoint x: 292, startPoint y: 256, endPoint x: 316, endPoint y: 259, distance: 23.5
click at [314, 259] on p "Cùng chúng tôi tạo nên những điều kỳ diệu" at bounding box center [252, 251] width 376 height 24
click at [292, 342] on section "Liên hệ Cùng chúng tôi tạo nên những điều kỳ diệu Trang chủ Liên hệ" at bounding box center [716, 274] width 1432 height 383
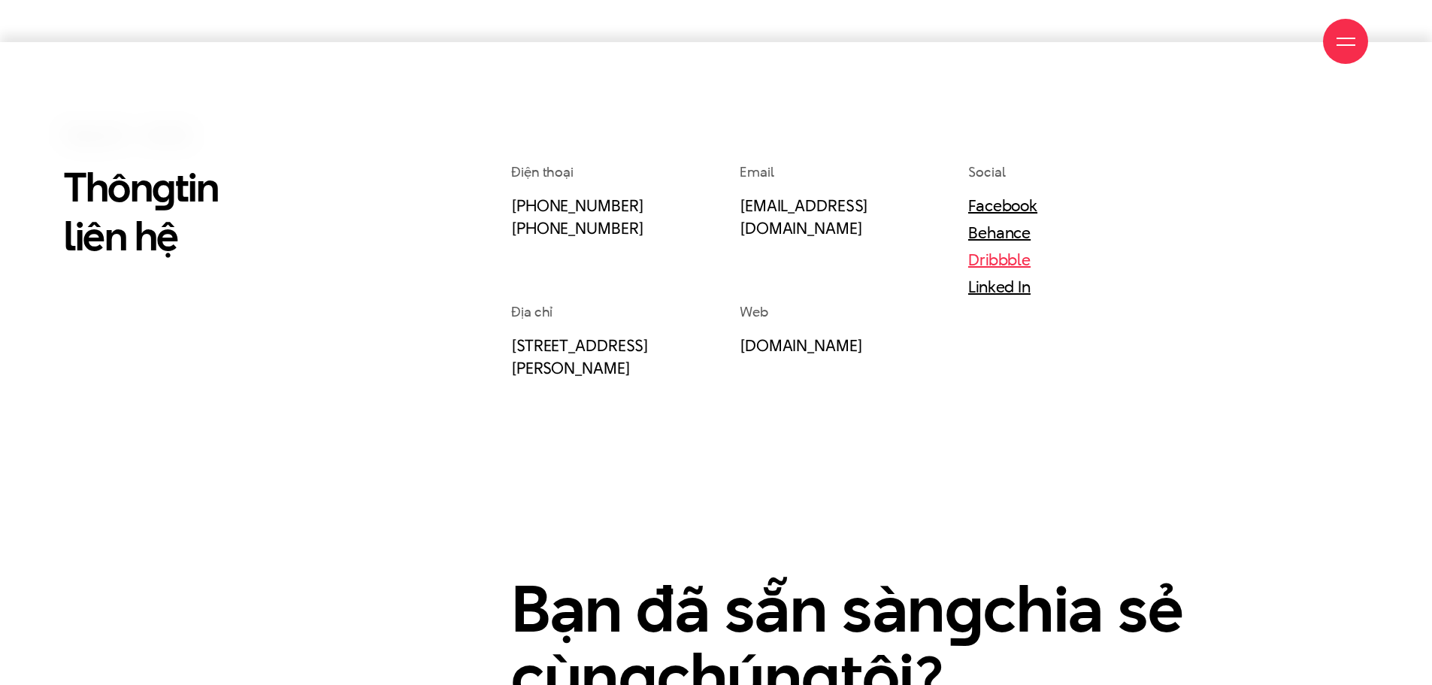
scroll to position [451, 0]
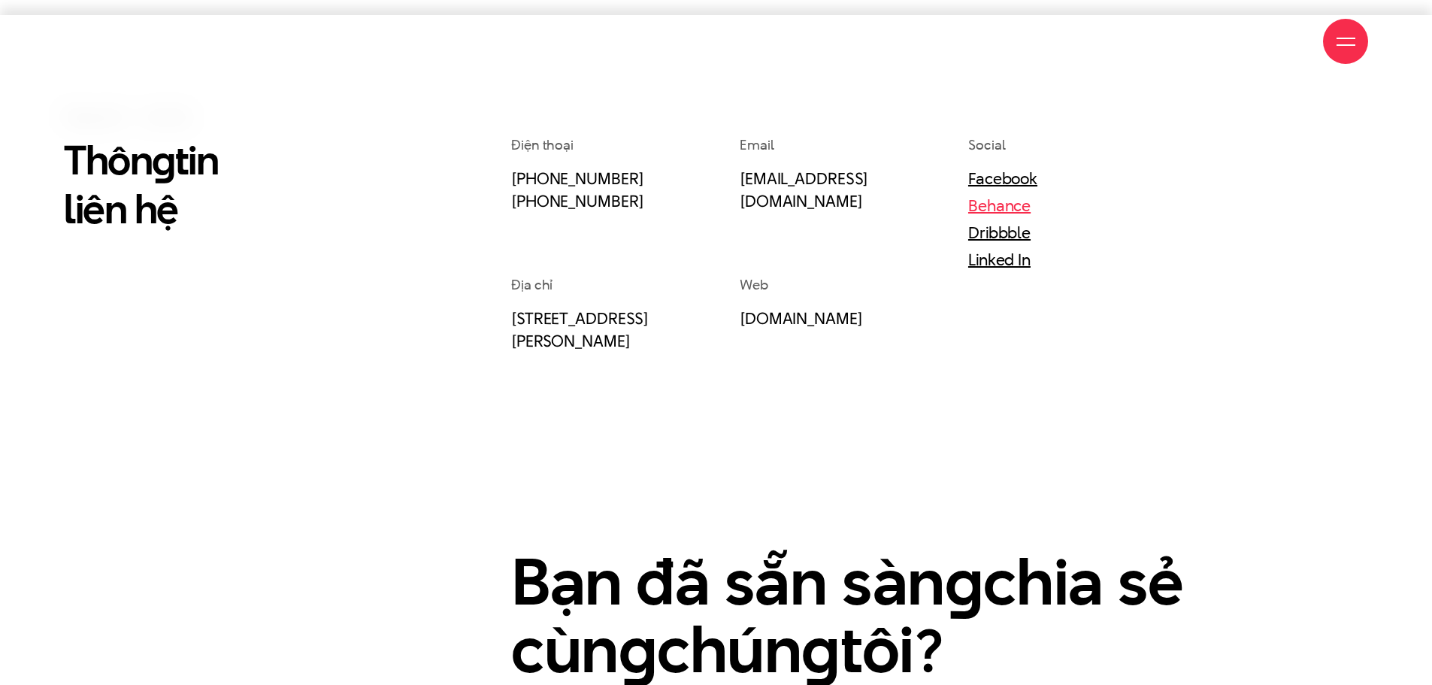
click at [1017, 205] on link "Behance" at bounding box center [999, 205] width 62 height 23
